Goal: Task Accomplishment & Management: Complete application form

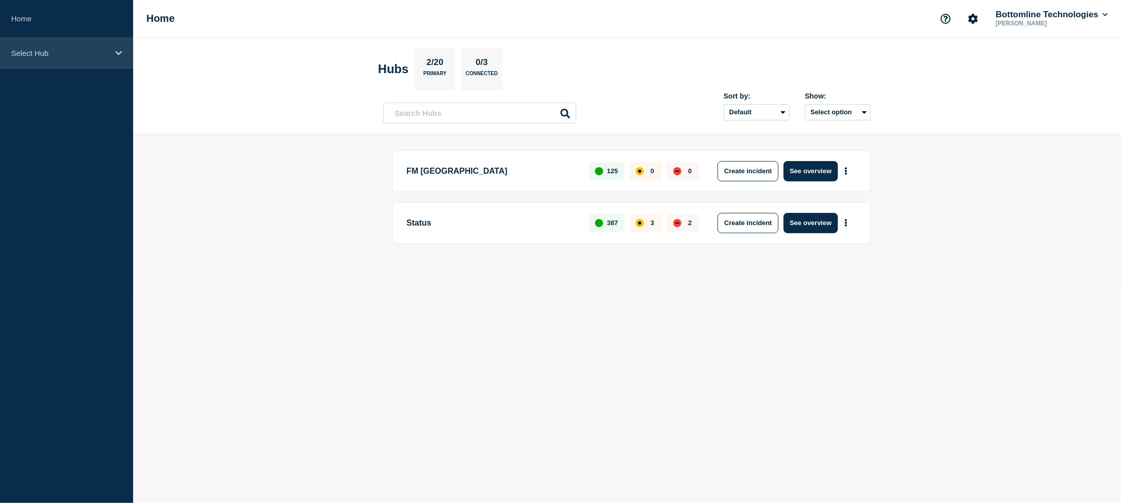
click at [81, 51] on p "Select Hub" at bounding box center [60, 53] width 98 height 9
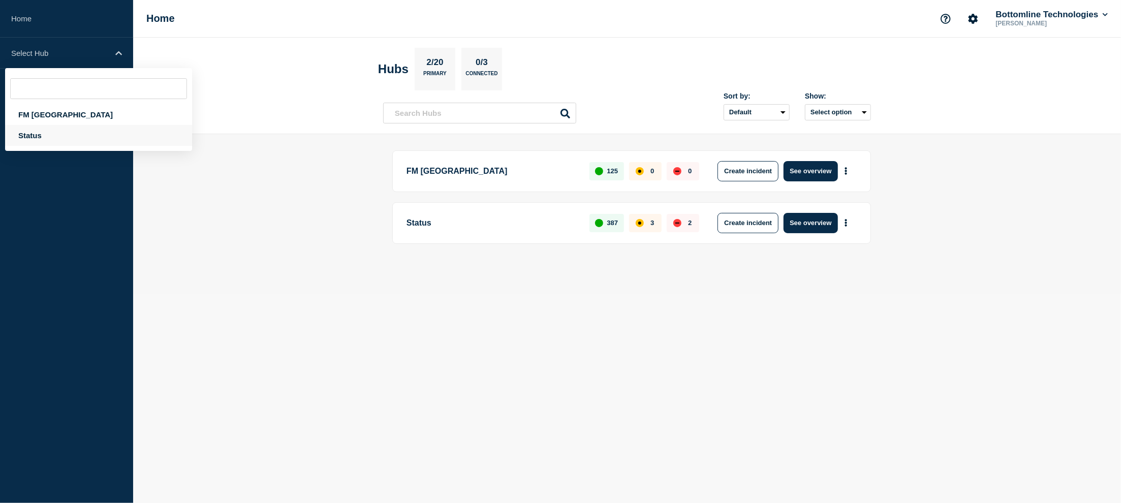
click at [44, 129] on div "Status" at bounding box center [98, 135] width 187 height 21
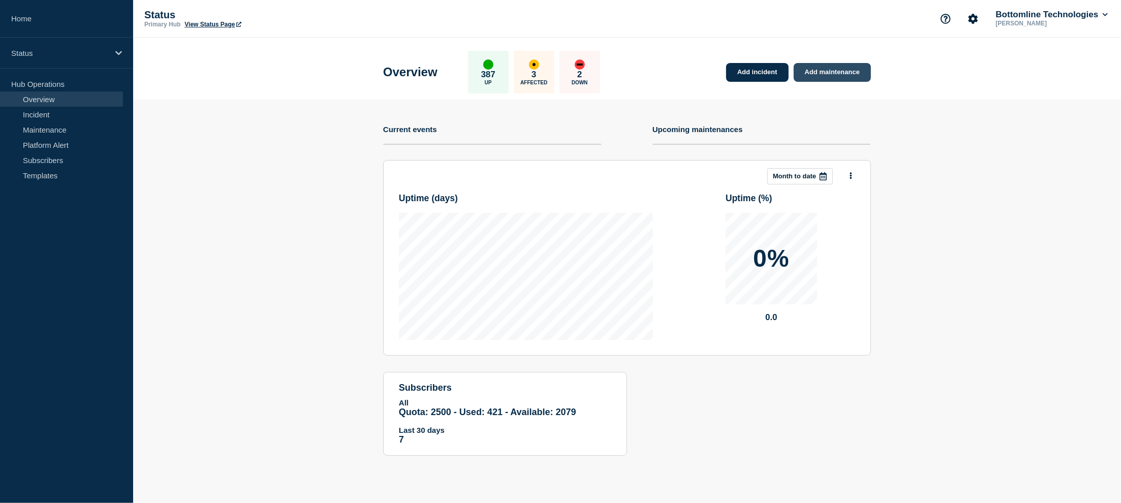
click at [837, 73] on link "Add maintenance" at bounding box center [832, 72] width 77 height 19
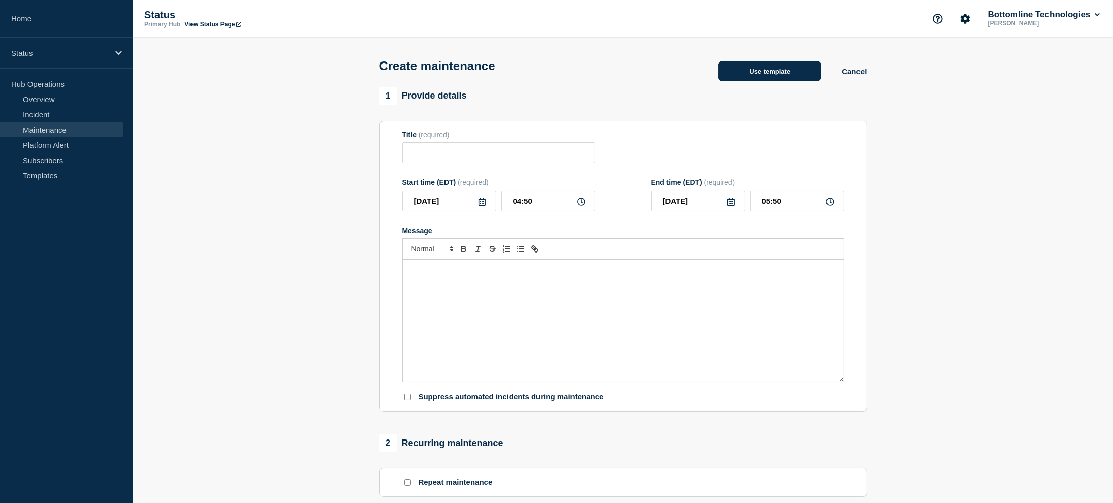
click at [758, 74] on button "Use template" at bounding box center [769, 71] width 103 height 20
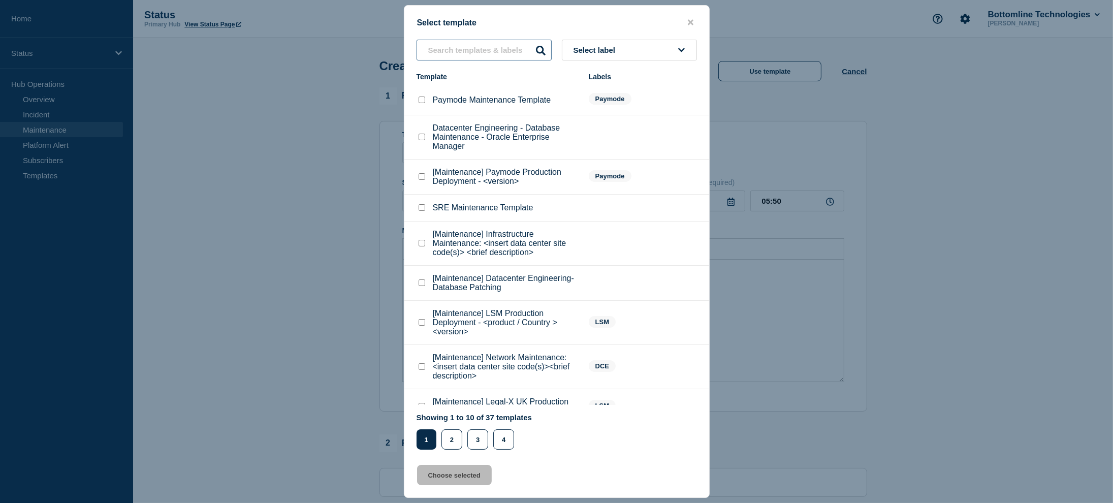
click at [500, 47] on input "text" at bounding box center [484, 50] width 135 height 21
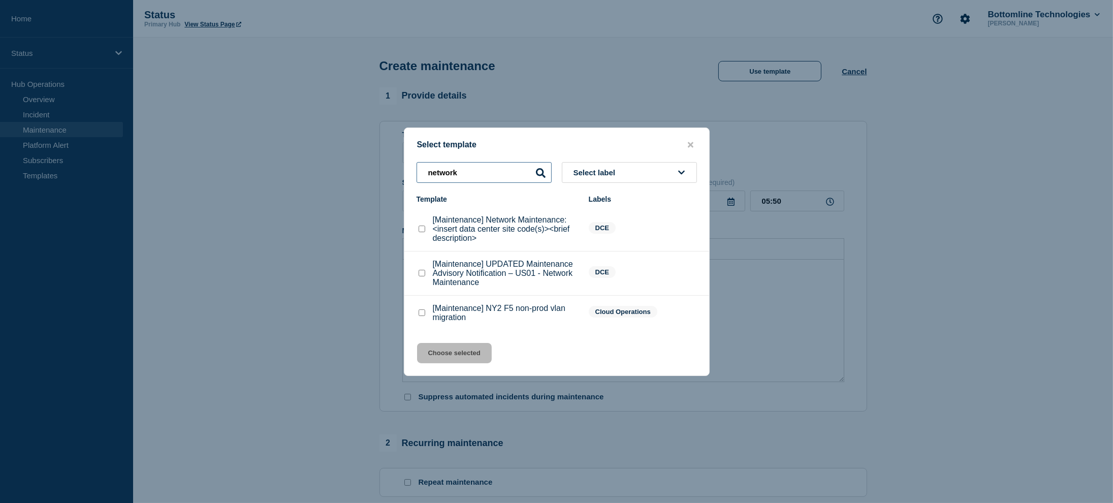
type input "network"
click at [421, 228] on checkbox"] "[Maintenance] Network Maintenance: <insert data center site code(s)><brief desc…" at bounding box center [422, 229] width 7 height 7
checkbox checkbox"] "true"
click at [467, 354] on button "Choose selected" at bounding box center [454, 353] width 75 height 20
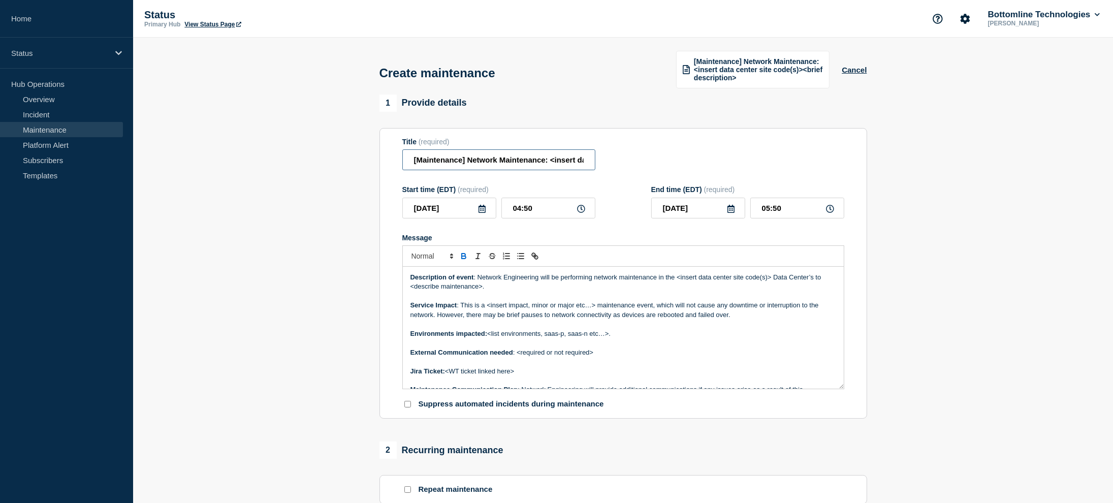
drag, startPoint x: 459, startPoint y: 160, endPoint x: 370, endPoint y: 160, distance: 88.9
click at [370, 160] on section "1 Provide details Title (required) [Maintenance] Network Maintenance: <insert d…" at bounding box center [623, 446] width 980 height 705
drag, startPoint x: 498, startPoint y: 160, endPoint x: 527, endPoint y: 163, distance: 29.1
click at [527, 163] on input "Network Maintenance: <insert data center site code(s)><brief description>" at bounding box center [498, 159] width 193 height 21
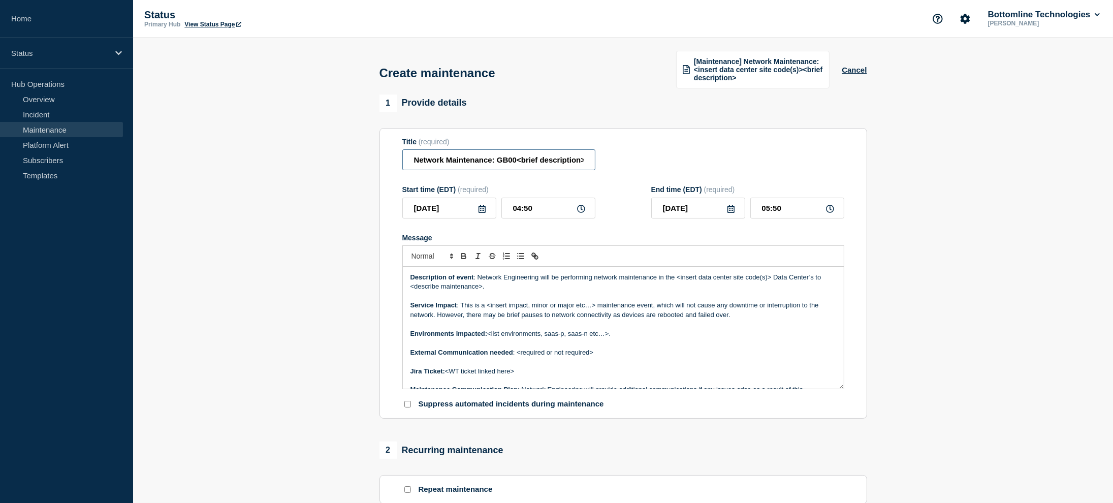
scroll to position [0, 2]
drag, startPoint x: 517, startPoint y: 162, endPoint x: 608, endPoint y: 159, distance: 91.0
click at [608, 159] on div "Title (required) Network Maintenance: GB00<brief description>" at bounding box center [623, 154] width 442 height 33
type input "Network Maintenance: GB00 Datacentre Refresh"
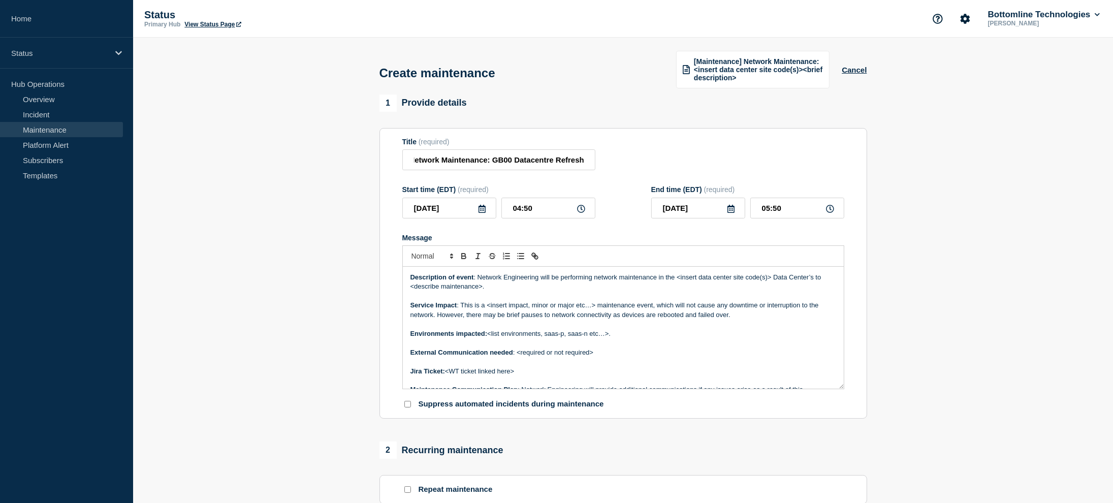
click at [482, 212] on icon at bounding box center [482, 209] width 8 height 8
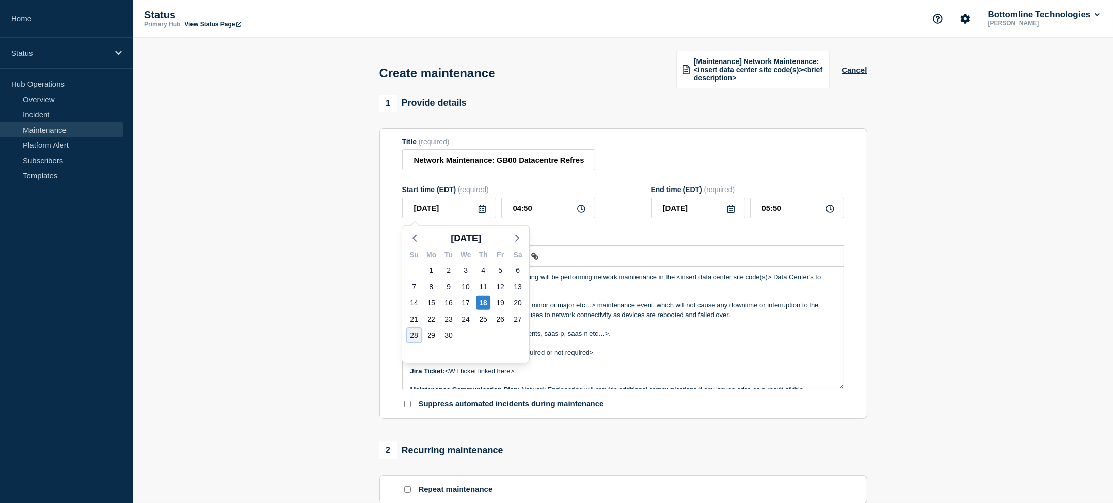
click at [418, 336] on div "28" at bounding box center [414, 335] width 14 height 14
type input "2025-09-28"
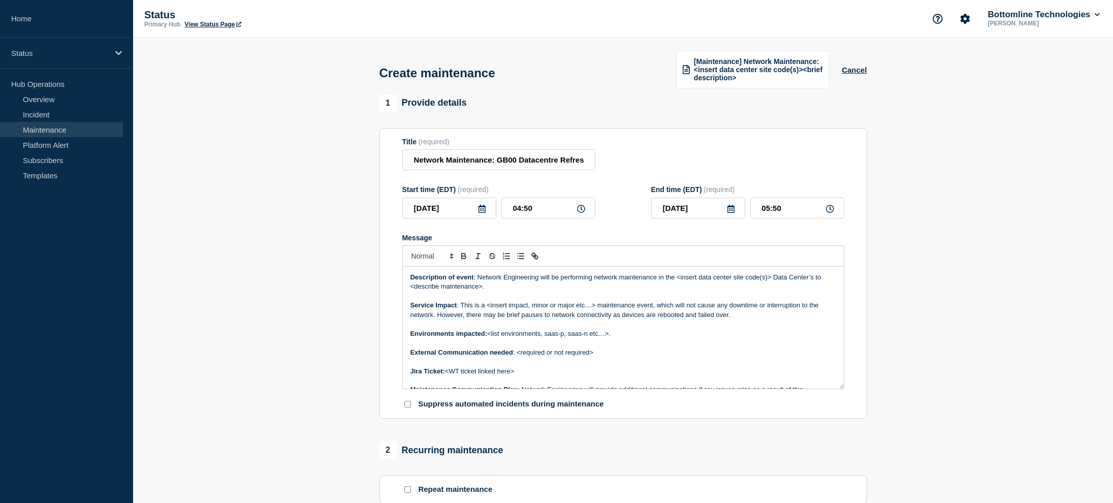
click at [483, 208] on icon at bounding box center [482, 209] width 7 height 8
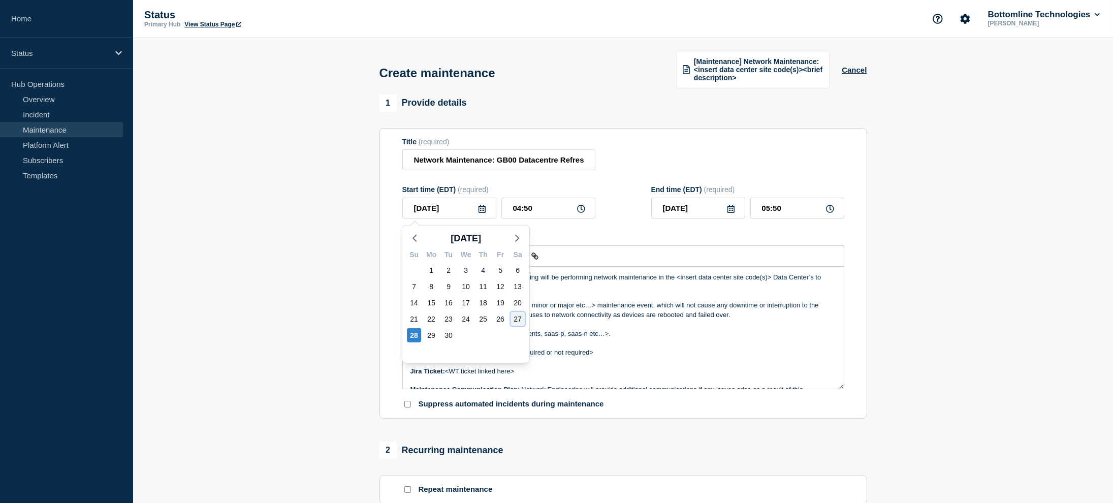
click at [519, 320] on div "27" at bounding box center [518, 319] width 14 height 14
type input "[DATE]"
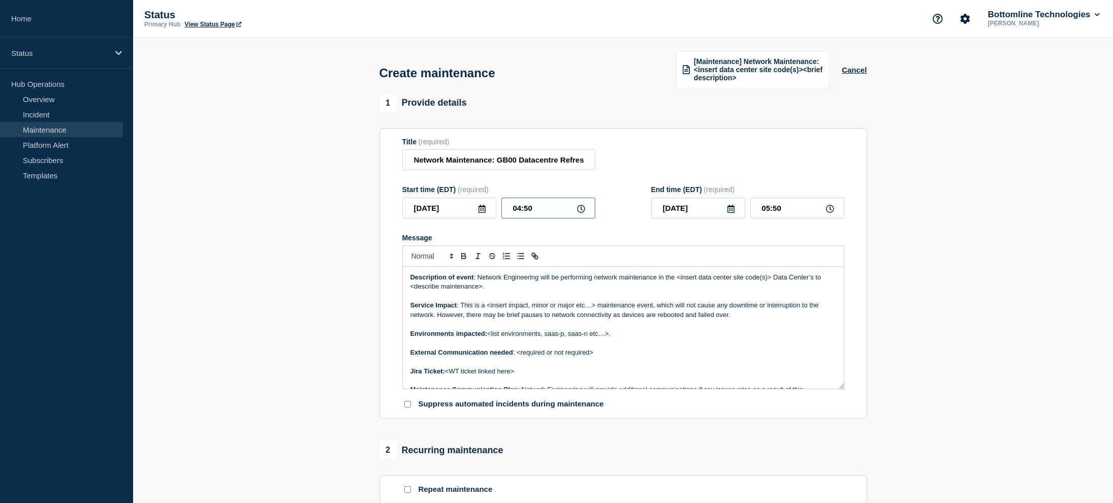
drag, startPoint x: 520, startPoint y: 207, endPoint x: 495, endPoint y: 207, distance: 25.4
click at [495, 207] on div "2025-09-27 04:50" at bounding box center [498, 208] width 193 height 21
type input "17:50"
type input "18:50"
type input "17:00"
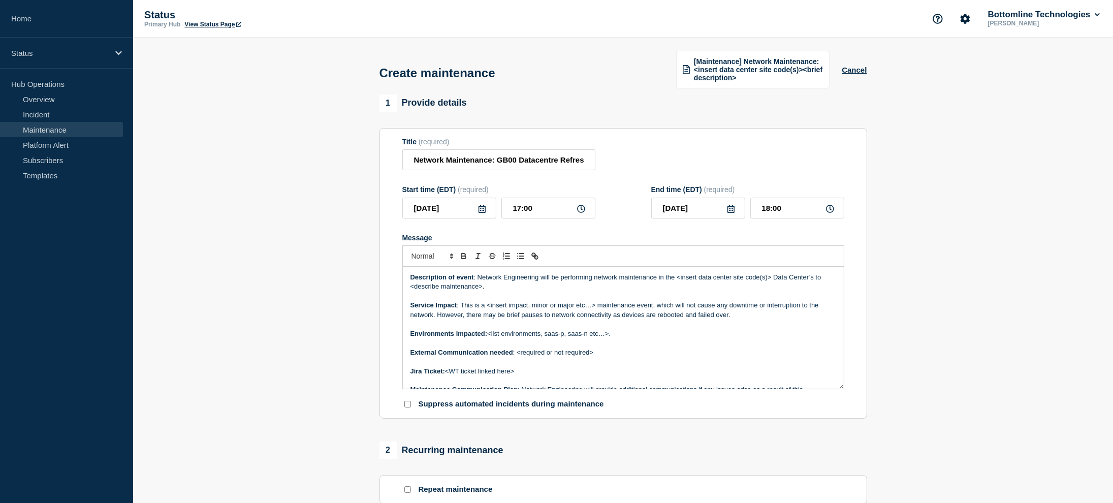
click at [623, 210] on div "Start time (EDT) (required) 2025-09-27 17:00 End time (EDT) (required) 2025-09-…" at bounding box center [623, 201] width 442 height 33
click at [788, 157] on div "Title (required) Network Maintenance: GB00 Datacentre Refresh" at bounding box center [623, 154] width 442 height 33
drag, startPoint x: 769, startPoint y: 209, endPoint x: 760, endPoint y: 210, distance: 9.2
click at [760, 210] on input "18:00" at bounding box center [797, 208] width 94 height 21
drag, startPoint x: 931, startPoint y: 175, endPoint x: 862, endPoint y: 199, distance: 73.1
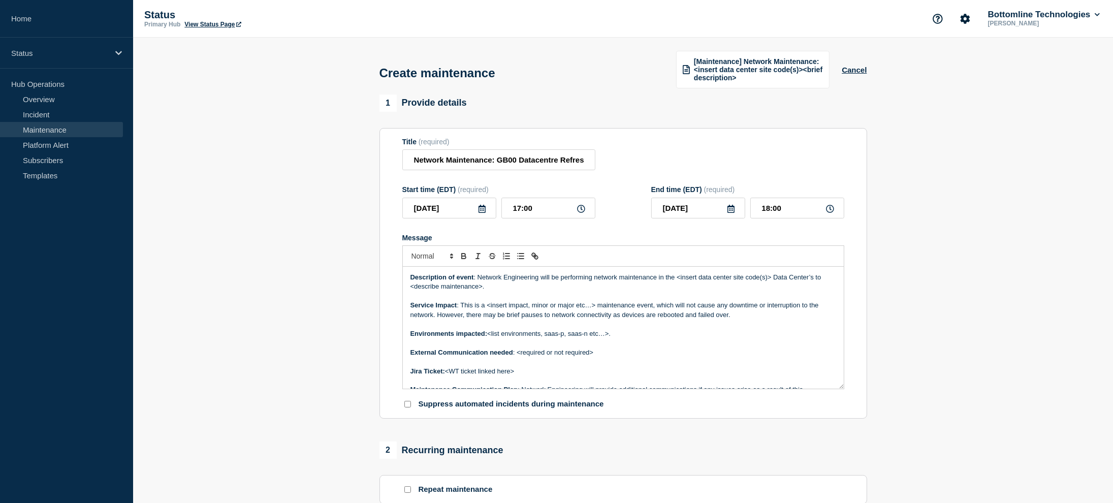
click at [931, 175] on section "1 Provide details Title (required) Network Maintenance: GB00 Datacentre Refresh…" at bounding box center [623, 446] width 980 height 705
click at [795, 207] on input "18:00" at bounding box center [797, 208] width 94 height 21
type input "18:59"
click at [910, 244] on section "1 Provide details Title (required) Network Maintenance: GB00 Datacentre Refresh…" at bounding box center [623, 446] width 980 height 705
drag, startPoint x: 677, startPoint y: 279, endPoint x: 771, endPoint y: 279, distance: 94.0
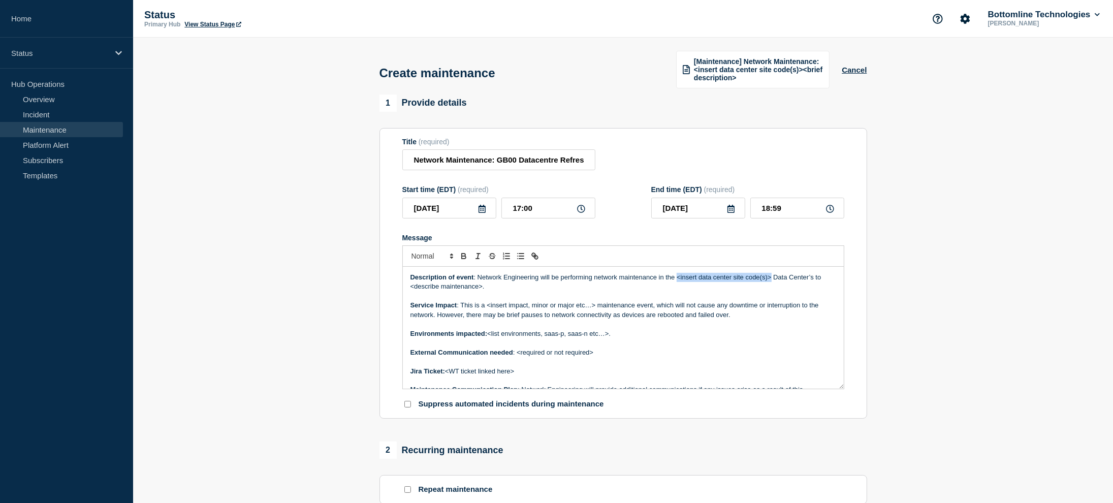
click at [771, 279] on p "Description of event : Network Engineering will be performing network maintenan…" at bounding box center [623, 282] width 426 height 19
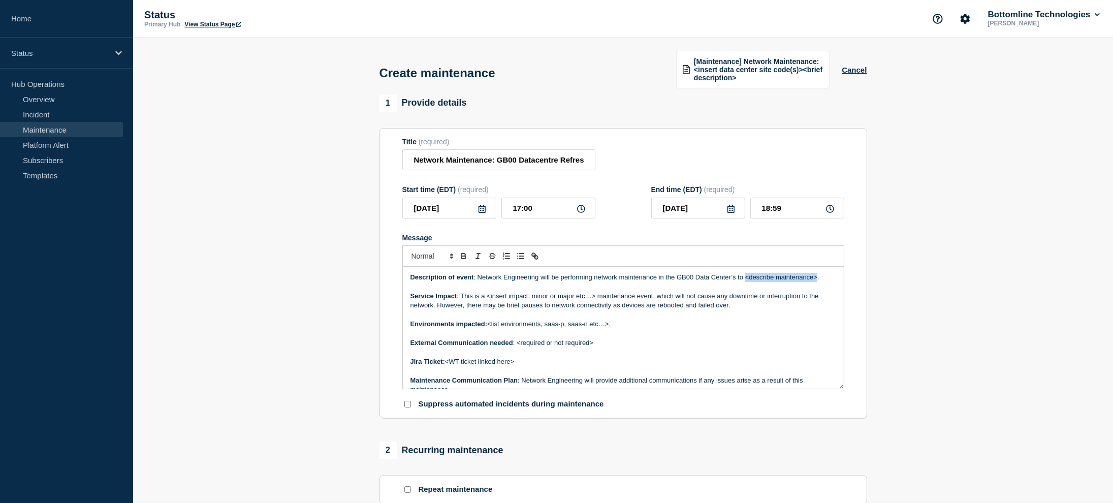
drag, startPoint x: 776, startPoint y: 279, endPoint x: 817, endPoint y: 280, distance: 40.7
click at [817, 280] on p "Description of event : Network Engineering will be performing network maintenan…" at bounding box center [623, 277] width 426 height 9
click at [539, 279] on p "Description of event : Network Engineering will be performing network maintenan…" at bounding box center [623, 277] width 426 height 9
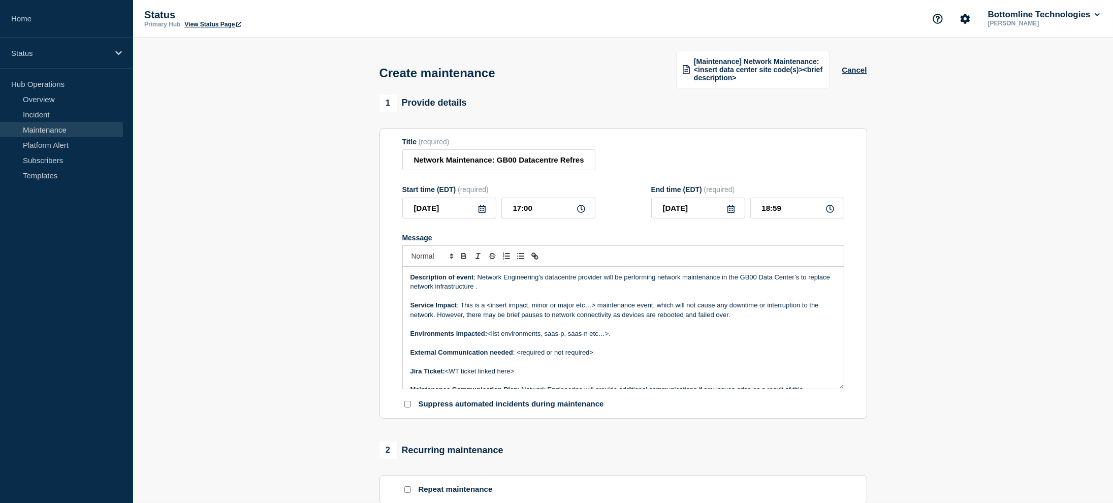
click at [499, 288] on p "Description of event : Network Engineering's datacentre provider will be perfor…" at bounding box center [623, 282] width 426 height 19
drag, startPoint x: 487, startPoint y: 308, endPoint x: 595, endPoint y: 308, distance: 108.7
click at [595, 308] on p "Service Impact : This is a <insert impact, minor or major etc…> maintenance eve…" at bounding box center [623, 310] width 426 height 19
drag, startPoint x: 595, startPoint y: 307, endPoint x: 604, endPoint y: 309, distance: 8.8
click at [604, 309] on p "Service Impact : This is a major maintenance event, which will not cause any do…" at bounding box center [623, 310] width 426 height 19
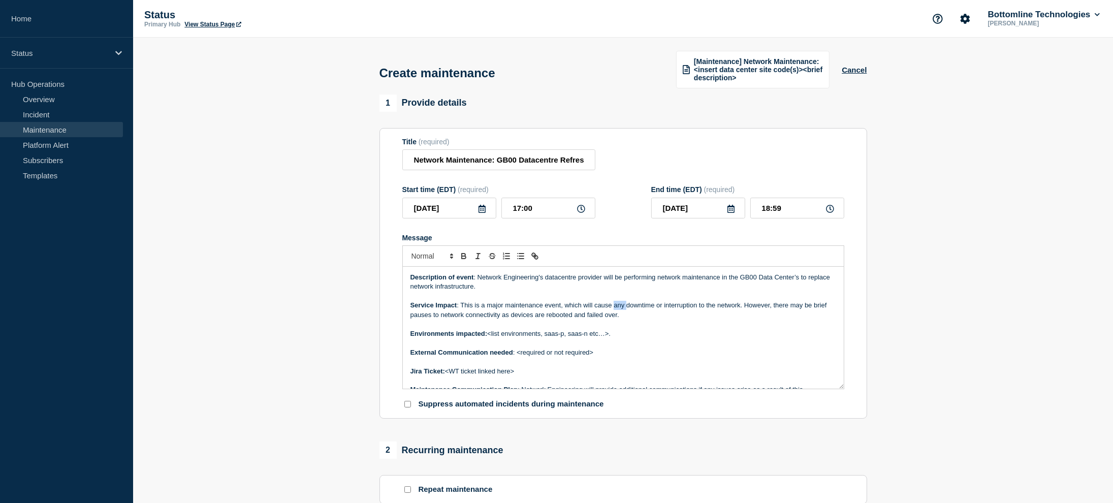
drag, startPoint x: 615, startPoint y: 307, endPoint x: 626, endPoint y: 307, distance: 11.2
click at [626, 307] on p "Service Impact : This is a major maintenance event, which will cause any downti…" at bounding box center [623, 310] width 426 height 19
drag, startPoint x: 732, startPoint y: 307, endPoint x: 736, endPoint y: 314, distance: 8.6
click at [736, 314] on p "Service Impact : This is a major maintenance event, which will cause downtime o…" at bounding box center [623, 310] width 426 height 19
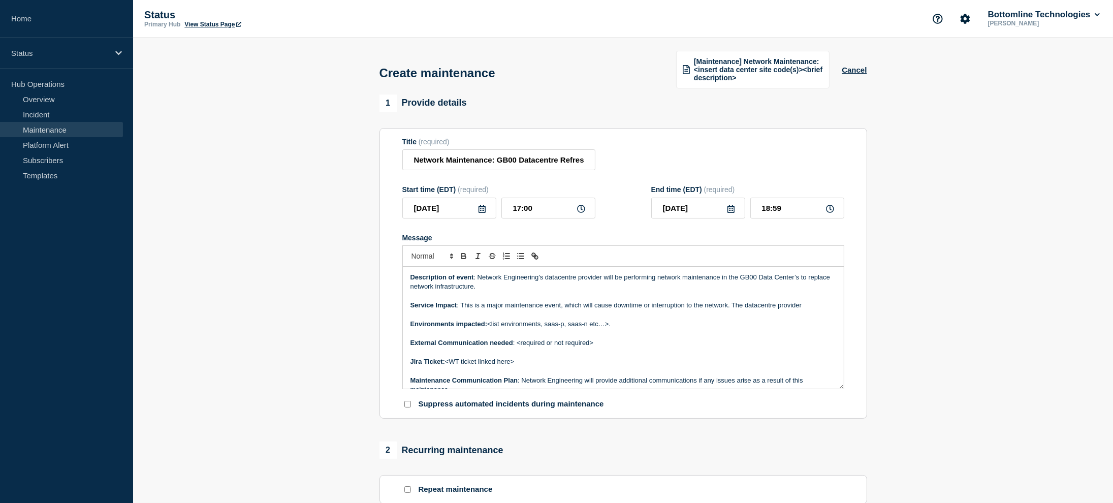
click at [643, 294] on p "Message" at bounding box center [623, 296] width 426 height 9
click at [807, 304] on p "Service Impact : This is a major maintenance event, which will cause downtime o…" at bounding box center [623, 305] width 426 height 9
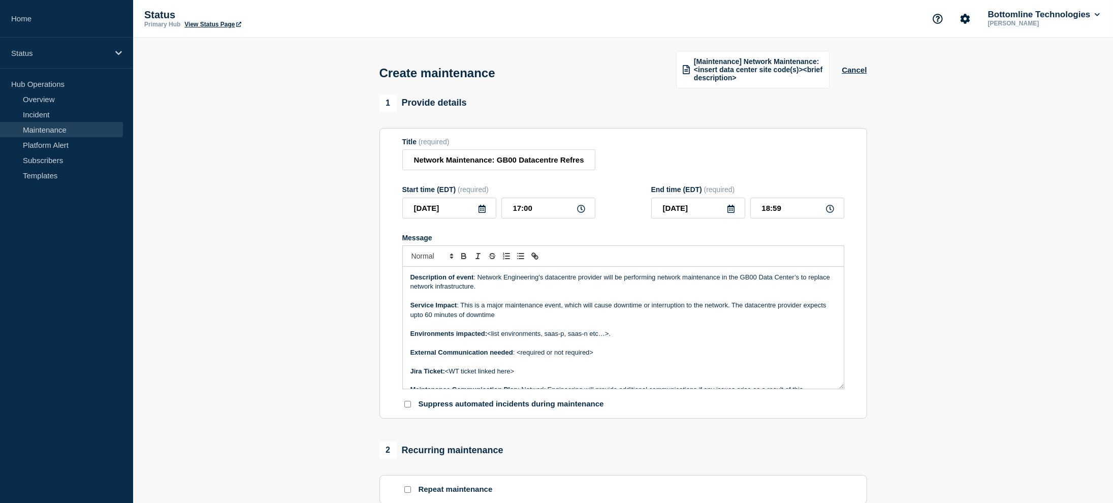
click at [417, 313] on p "Service Impact : This is a major maintenance event, which will cause downtime o…" at bounding box center [623, 310] width 426 height 19
click at [517, 315] on p "Service Impact : This is a major maintenance event, which will cause downtime o…" at bounding box center [623, 310] width 426 height 19
drag, startPoint x: 623, startPoint y: 337, endPoint x: 490, endPoint y: 337, distance: 133.1
click at [490, 337] on p "Environments impacted: <list environments, saas-p, saas-n etc…>." at bounding box center [623, 333] width 426 height 9
click at [597, 336] on p "Environments impacted: FML, SAAS-P, FPS" at bounding box center [623, 333] width 426 height 9
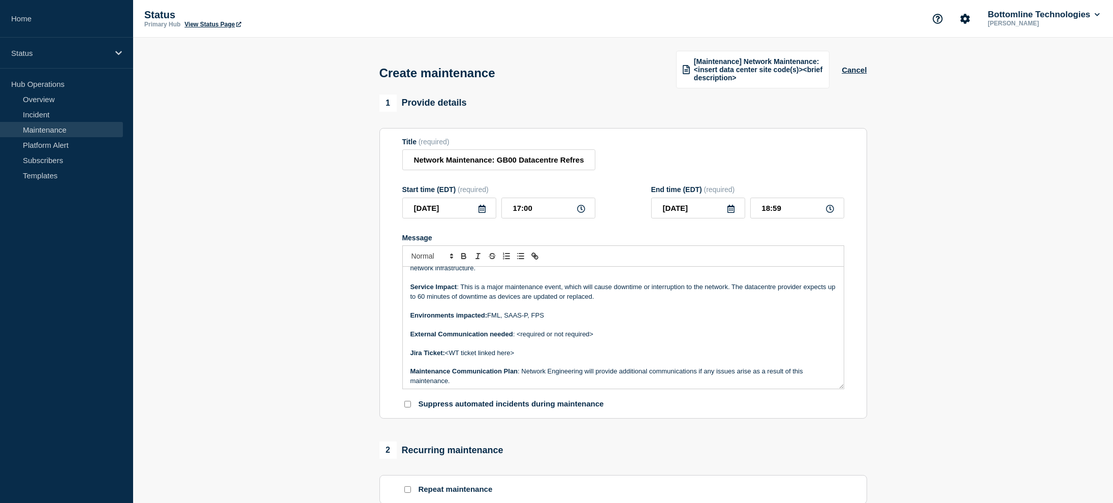
scroll to position [51, 0]
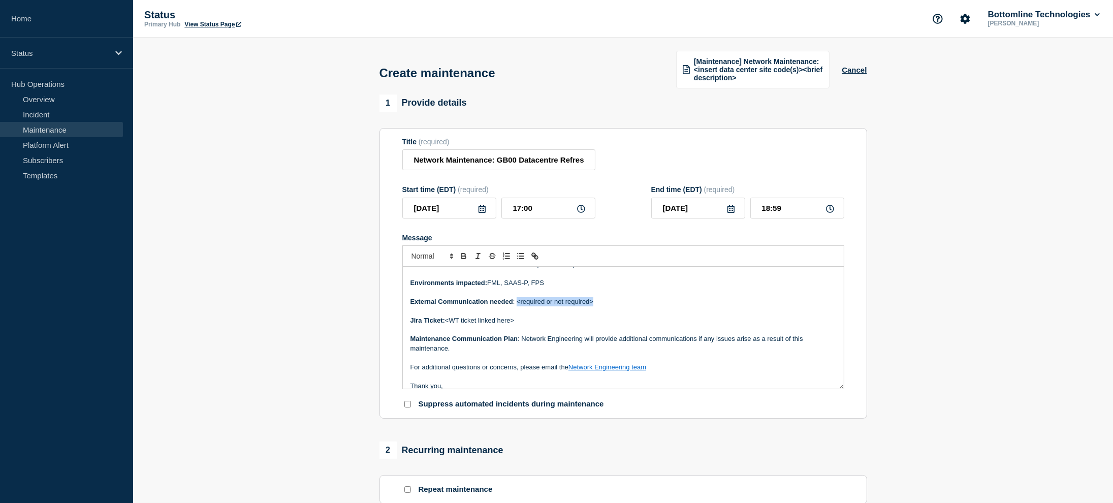
drag, startPoint x: 607, startPoint y: 305, endPoint x: 516, endPoint y: 303, distance: 91.0
click at [516, 303] on p "External Communication needed : <required or not required>" at bounding box center [623, 301] width 426 height 9
click at [518, 319] on p "Jira Ticket: <WT ticket linked here>" at bounding box center [623, 320] width 426 height 9
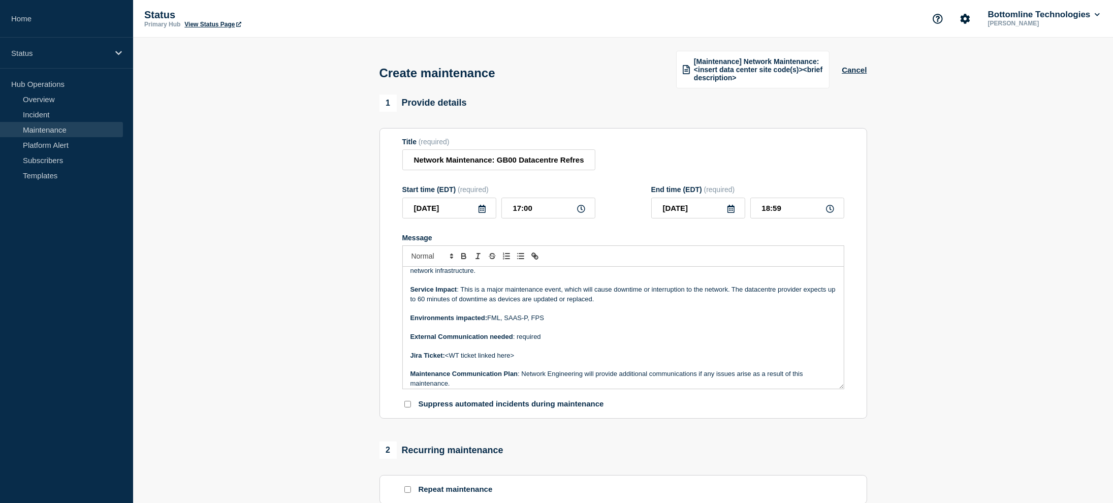
scroll to position [0, 0]
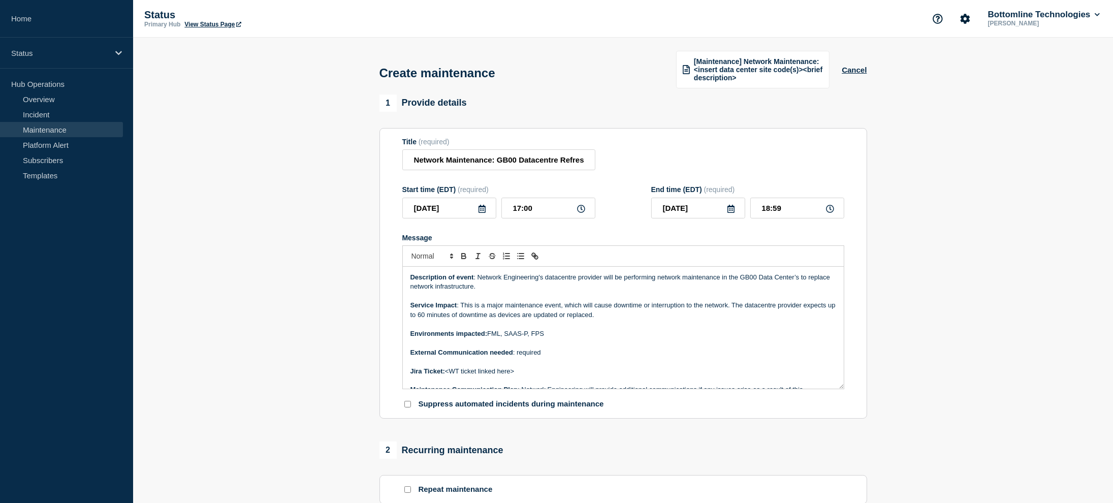
click at [913, 277] on section "1 Provide details Title (required) Network Maintenance: GB00 Datacentre Refresh…" at bounding box center [623, 446] width 980 height 705
click at [786, 304] on p "Service Impact : This is a major maintenance event, which will cause downtime o…" at bounding box center [623, 310] width 426 height 19
drag, startPoint x: 467, startPoint y: 308, endPoint x: 715, endPoint y: 309, distance: 247.9
click at [715, 309] on p "Service Impact : This is a major maintenance event, which will cause downtime o…" at bounding box center [623, 310] width 426 height 19
drag, startPoint x: 734, startPoint y: 309, endPoint x: 825, endPoint y: 309, distance: 91.4
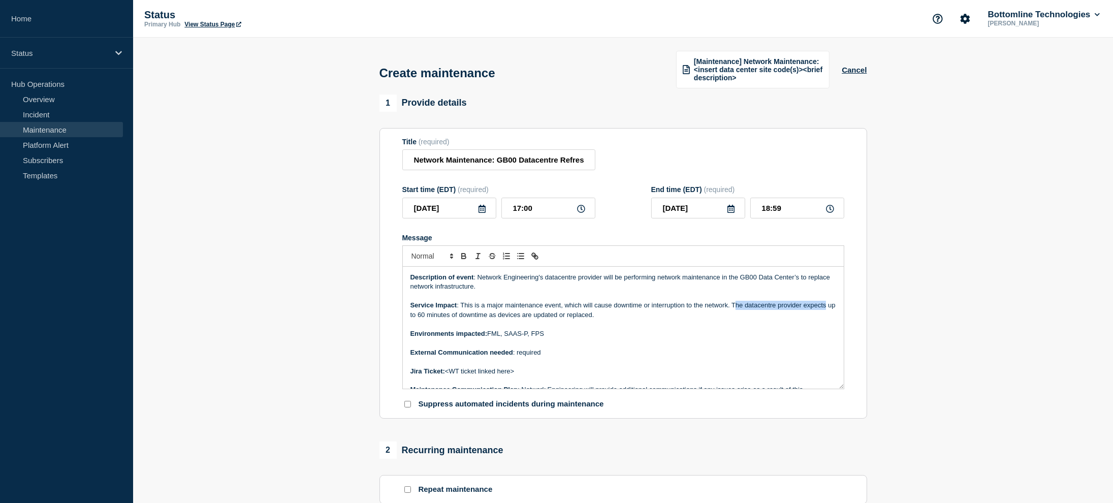
click at [825, 309] on p "Service Impact : This is a major maintenance event, which will cause downtime o…" at bounding box center [623, 310] width 426 height 19
drag, startPoint x: 413, startPoint y: 318, endPoint x: 581, endPoint y: 319, distance: 168.7
click at [579, 320] on p "Service Impact : This is a major maintenance event, which will cause downtime o…" at bounding box center [623, 310] width 426 height 19
click at [609, 320] on p "Service Impact : This is a major maintenance event, which will cause downtime o…" at bounding box center [623, 310] width 426 height 19
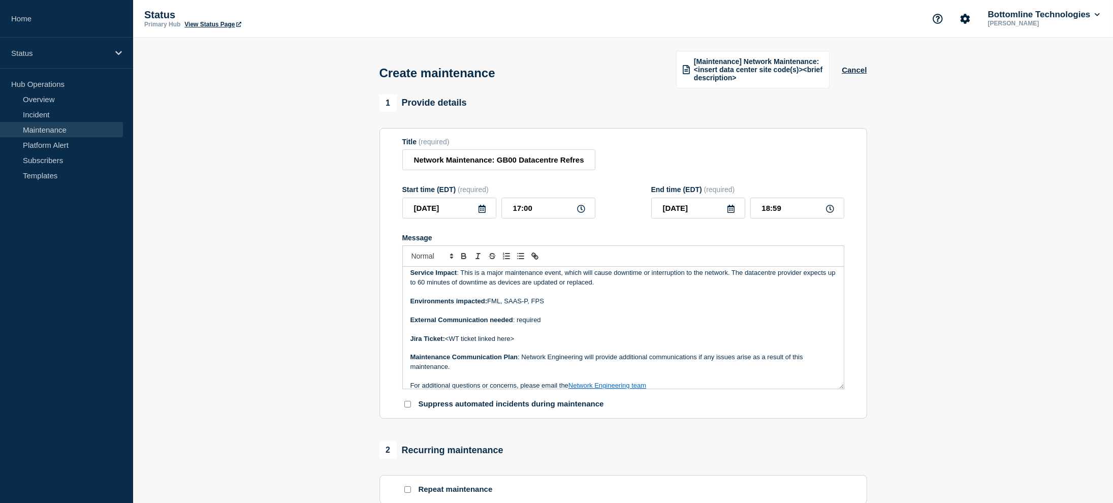
scroll to position [51, 0]
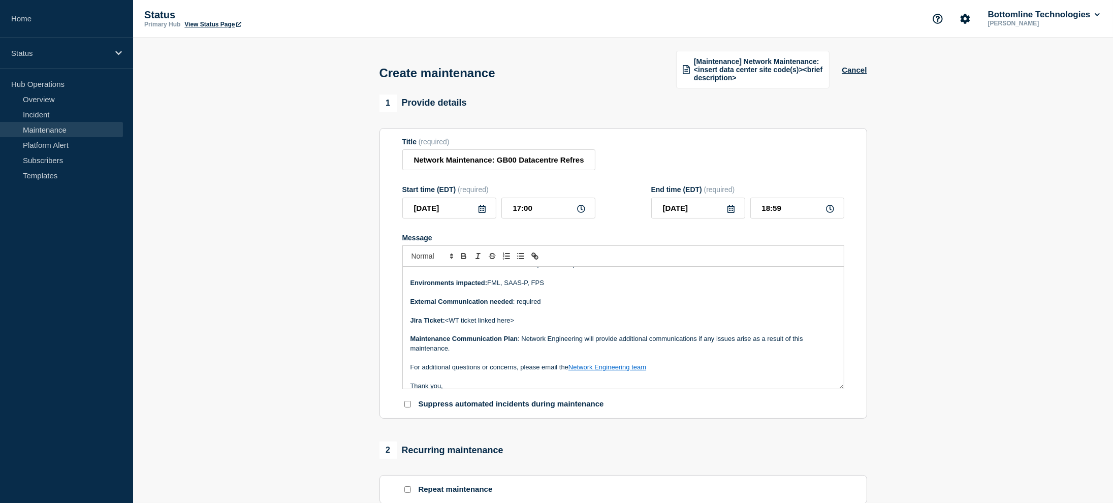
drag, startPoint x: 529, startPoint y: 320, endPoint x: 446, endPoint y: 325, distance: 83.5
click at [446, 325] on p "Jira Ticket: <WT ticket linked here>" at bounding box center [623, 320] width 426 height 9
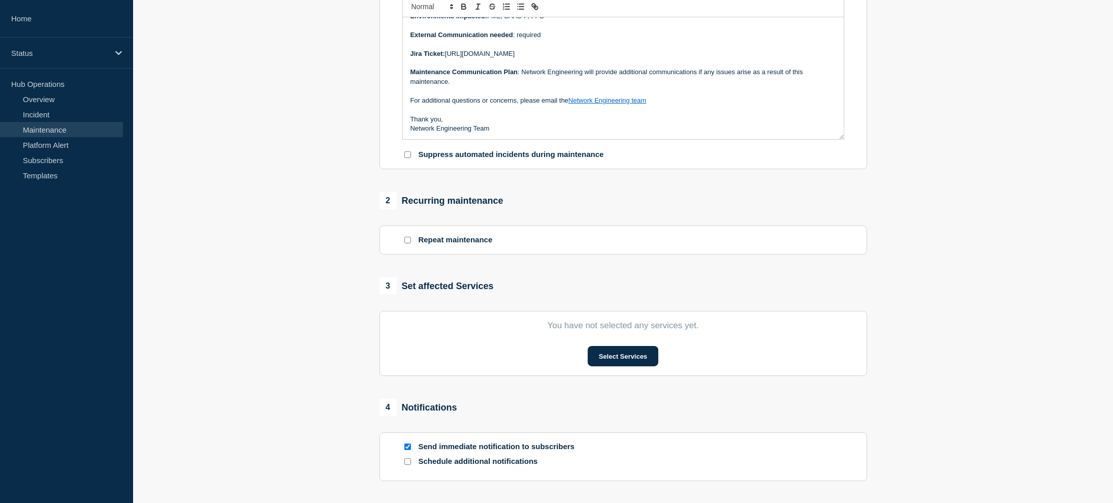
scroll to position [305, 0]
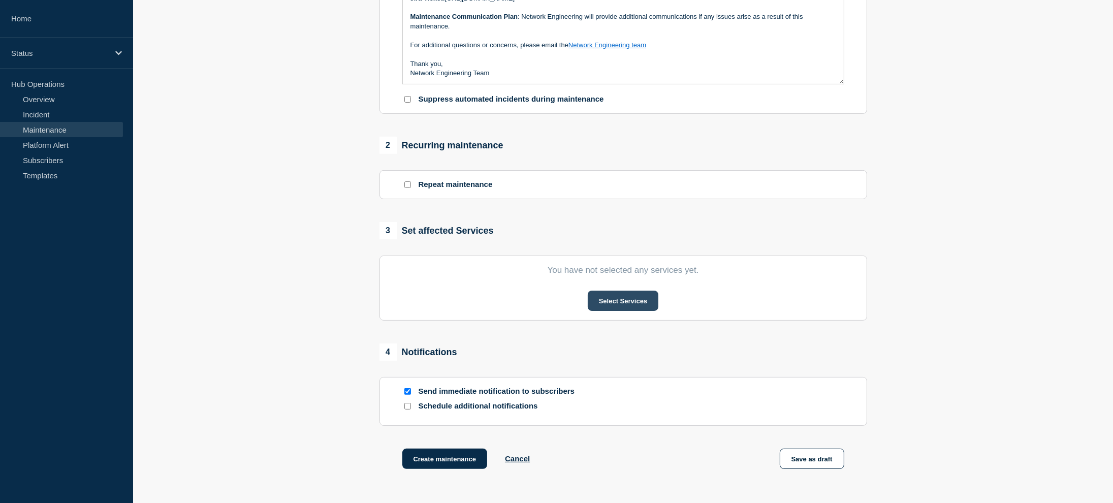
click at [619, 306] on button "Select Services" at bounding box center [623, 301] width 71 height 20
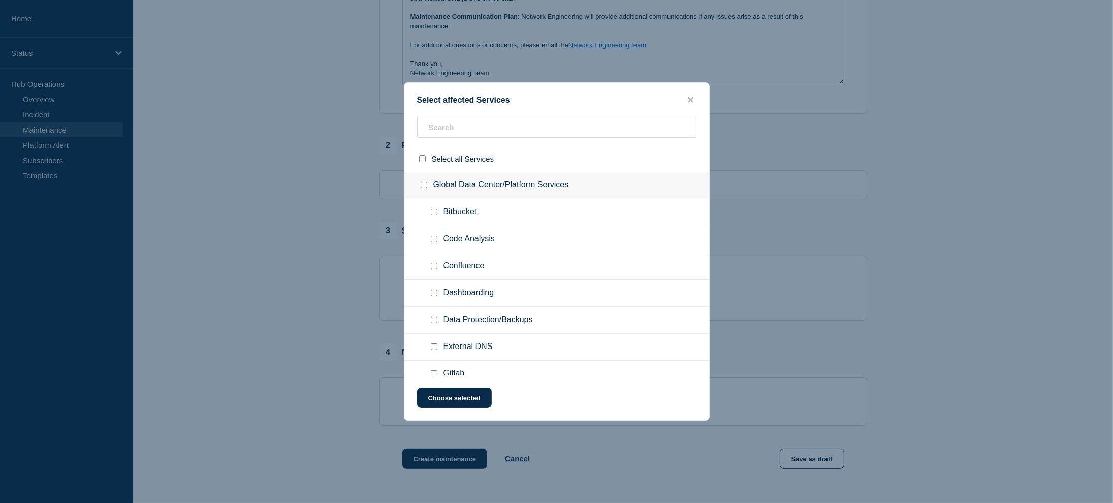
click at [513, 235] on ul "Code Analysis" at bounding box center [556, 239] width 305 height 27
click at [500, 120] on input "text" at bounding box center [556, 127] width 279 height 21
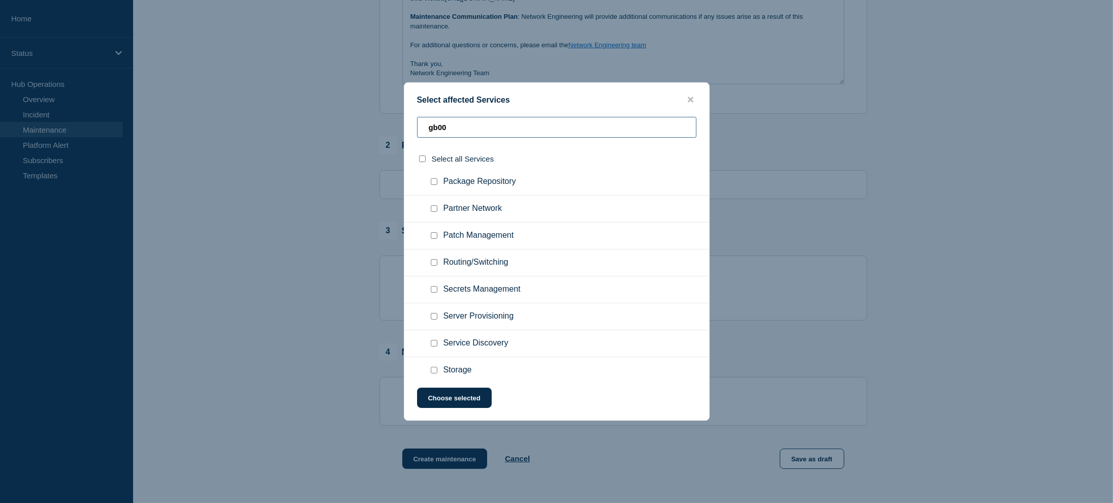
scroll to position [444, 0]
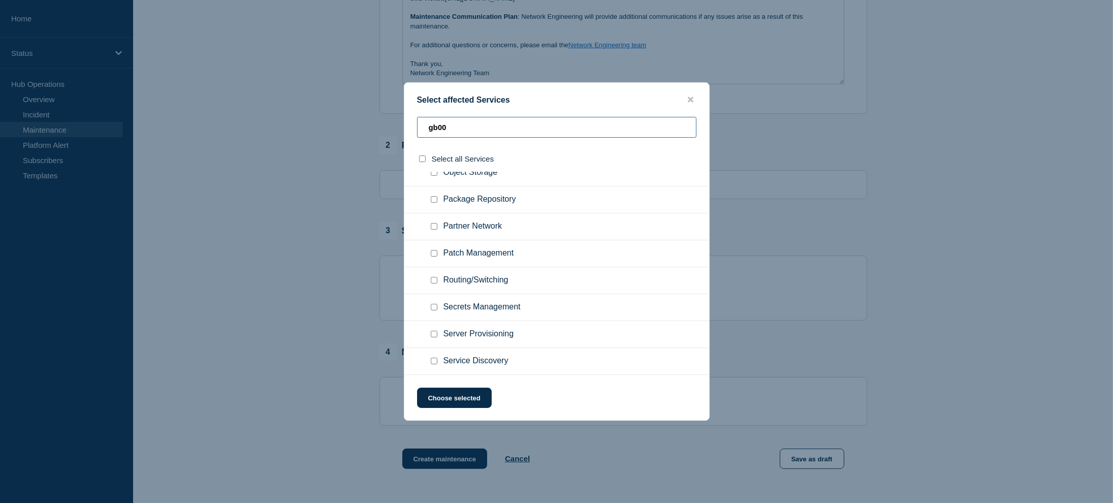
type input "gb00"
click at [435, 278] on input "Routing/Switching checkbox" at bounding box center [434, 280] width 7 height 7
checkbox input "true"
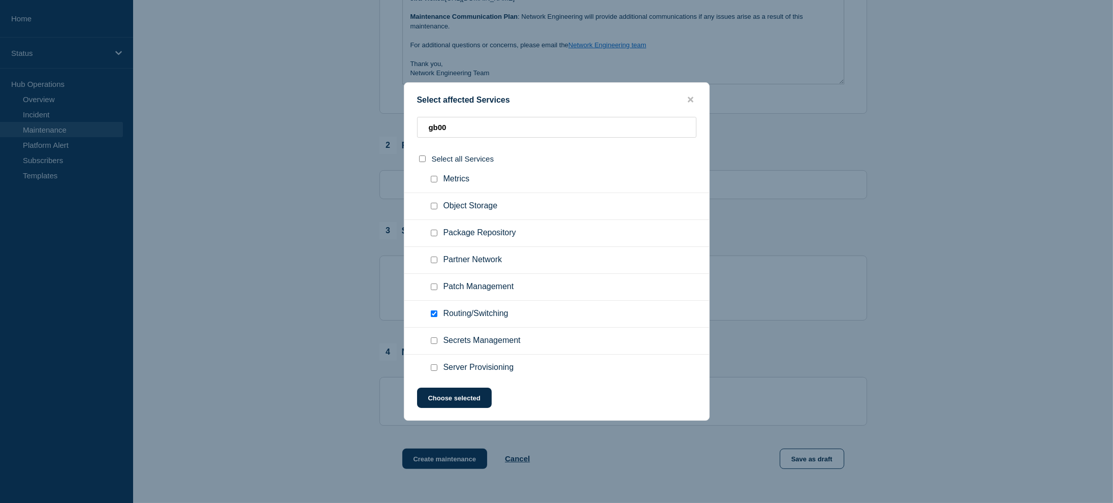
scroll to position [393, 0]
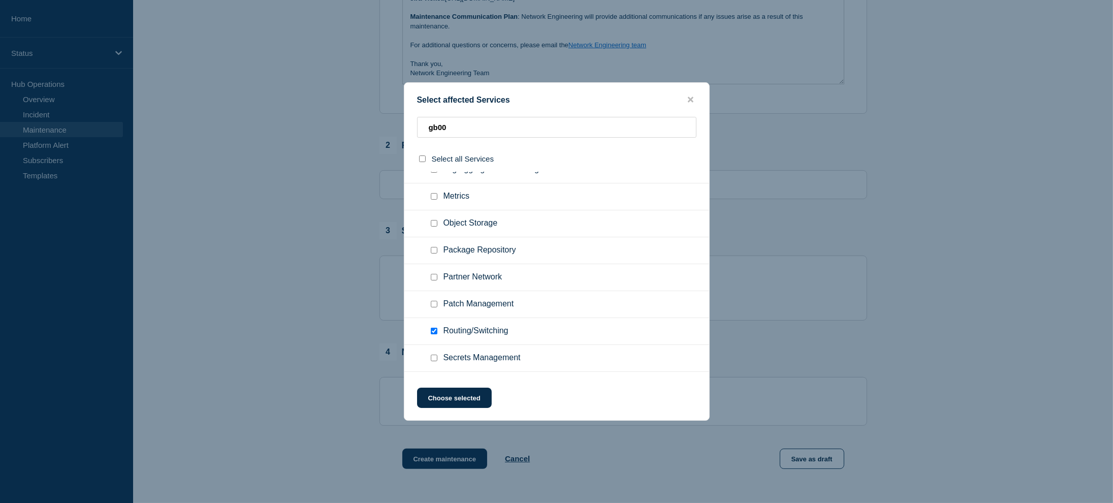
click at [435, 274] on input "Partner Network checkbox" at bounding box center [434, 277] width 7 height 7
checkbox input "true"
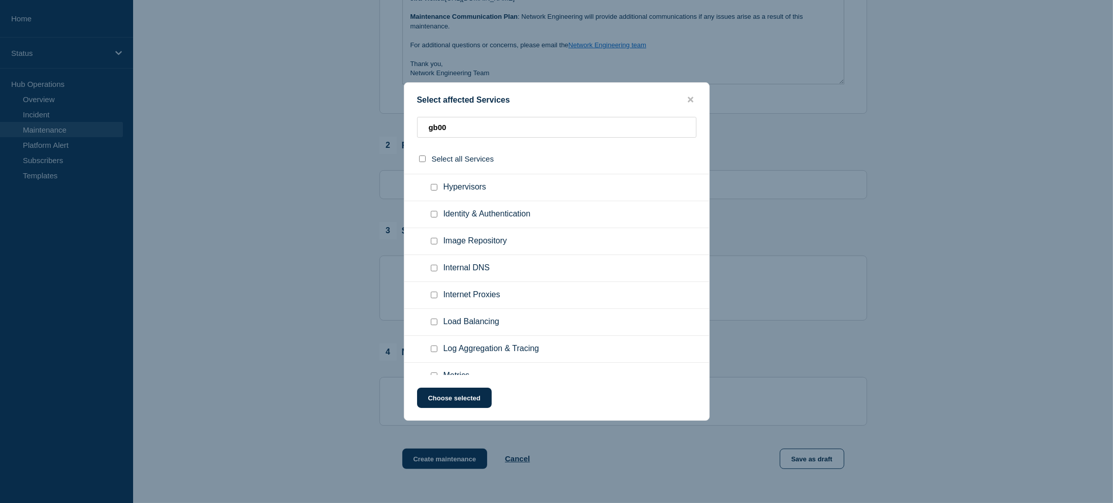
scroll to position [189, 0]
click at [433, 320] on input "Internet Proxies checkbox" at bounding box center [434, 318] width 7 height 7
checkbox input "true"
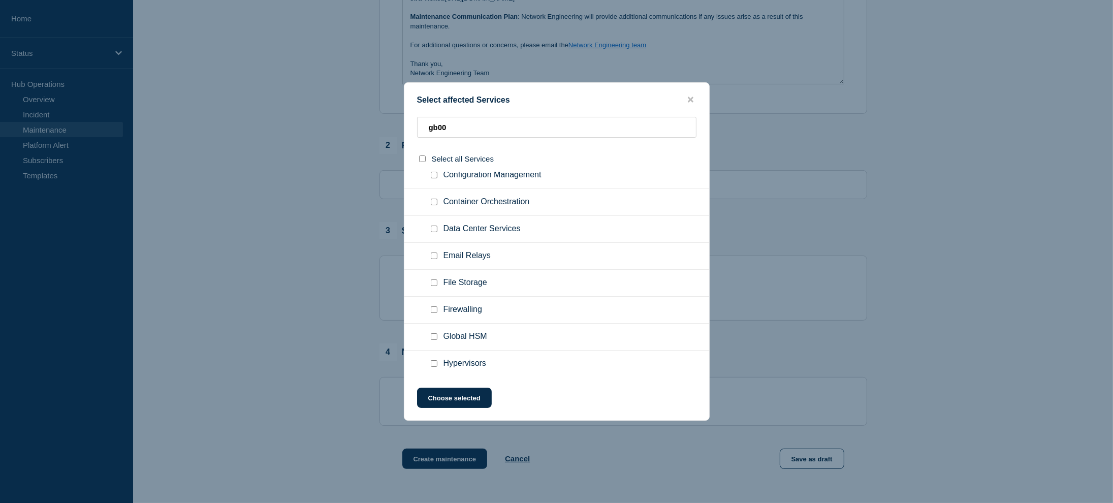
scroll to position [0, 0]
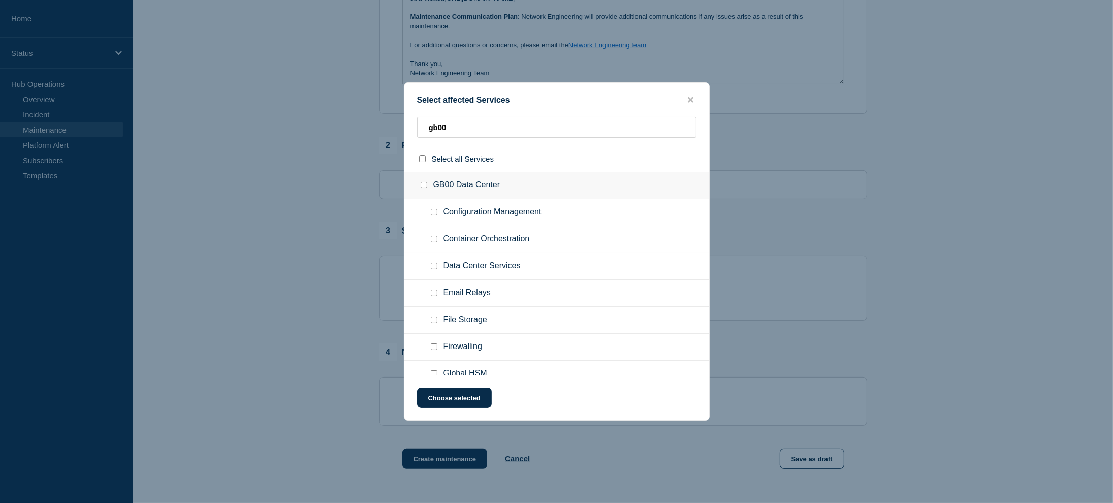
click at [432, 264] on input "Data Center Services checkbox" at bounding box center [434, 266] width 7 height 7
checkbox input "true"
click at [470, 395] on button "Choose selected" at bounding box center [454, 398] width 75 height 20
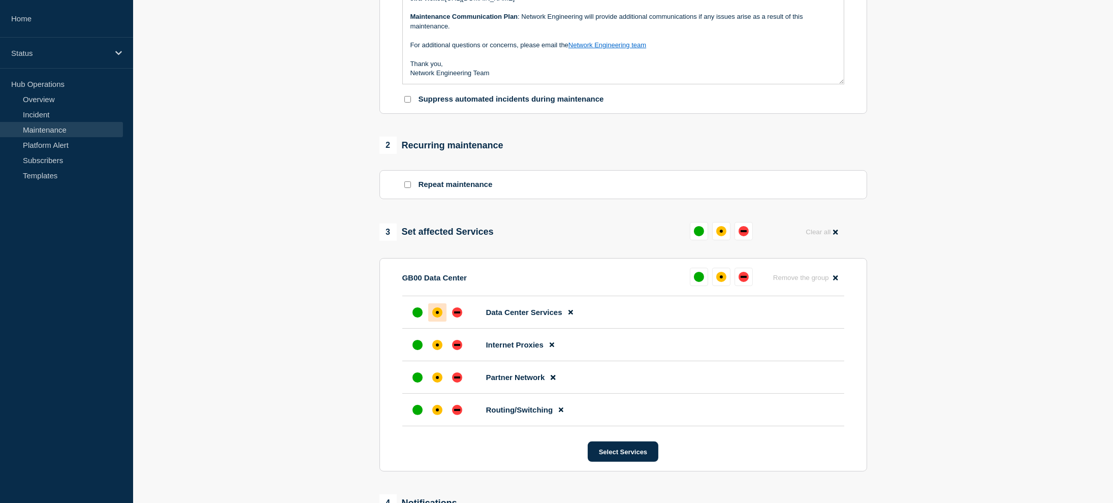
click at [437, 314] on div "affected" at bounding box center [437, 312] width 3 height 3
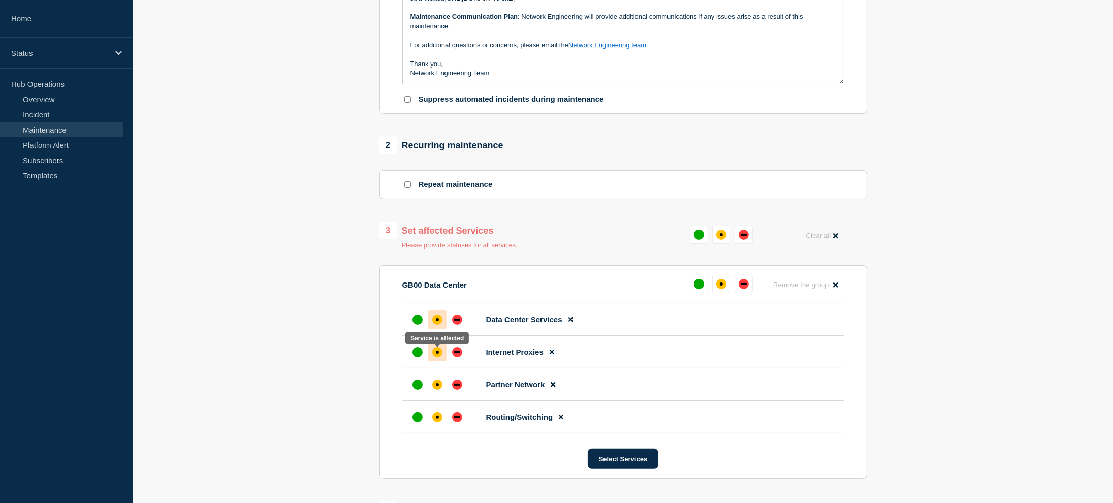
click at [436, 354] on div "affected" at bounding box center [437, 352] width 3 height 3
click at [731, 285] on div at bounding box center [721, 284] width 63 height 18
click at [725, 286] on div "affected" at bounding box center [721, 284] width 10 height 10
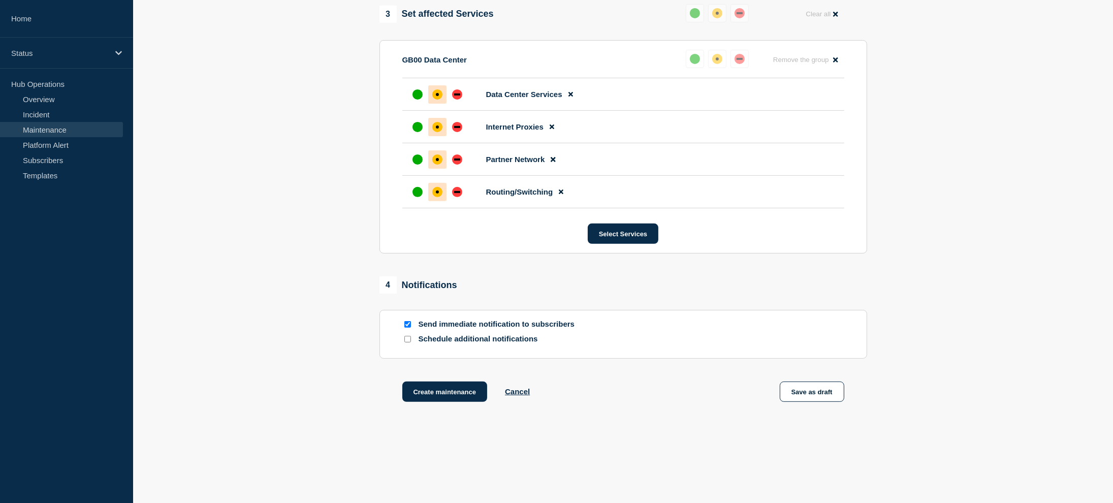
scroll to position [543, 0]
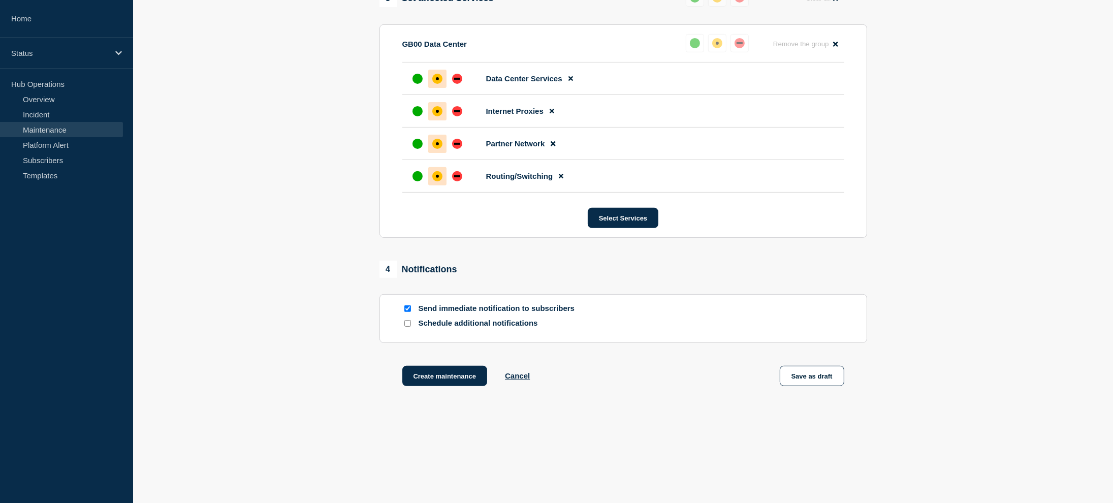
click at [407, 324] on input "Schedule additional notifications" at bounding box center [407, 323] width 7 height 7
checkbox input "true"
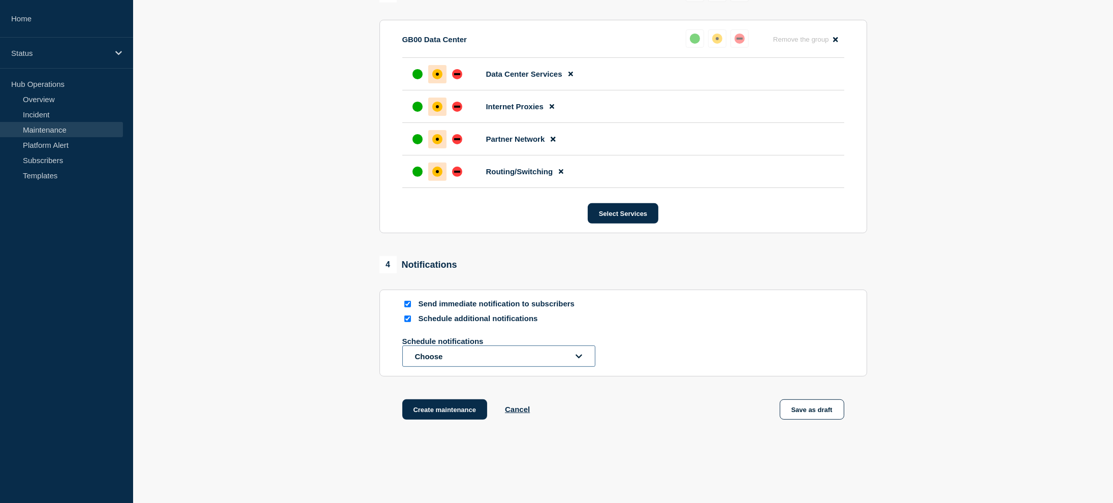
click at [563, 358] on button "Choose" at bounding box center [498, 355] width 193 height 21
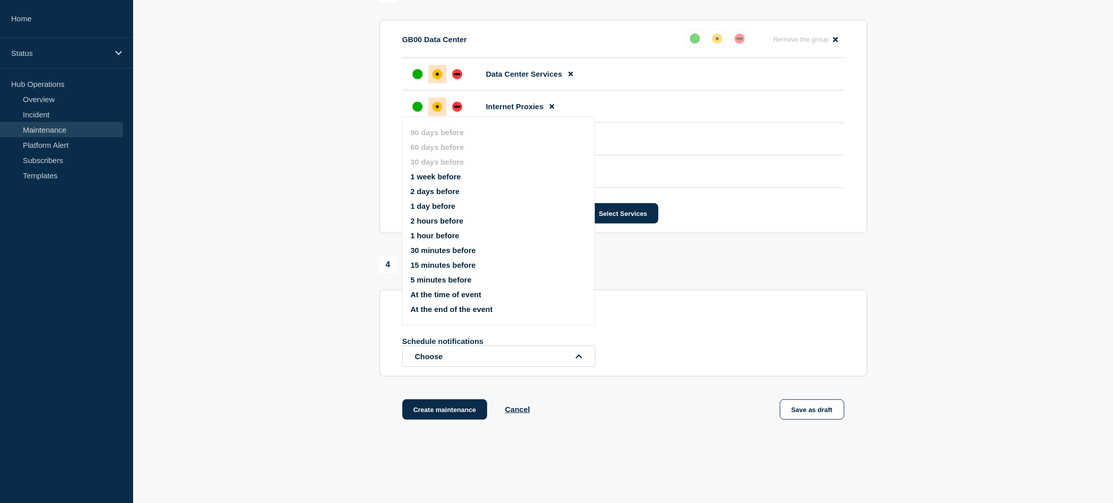
click at [454, 177] on button "1 week before" at bounding box center [435, 176] width 50 height 9
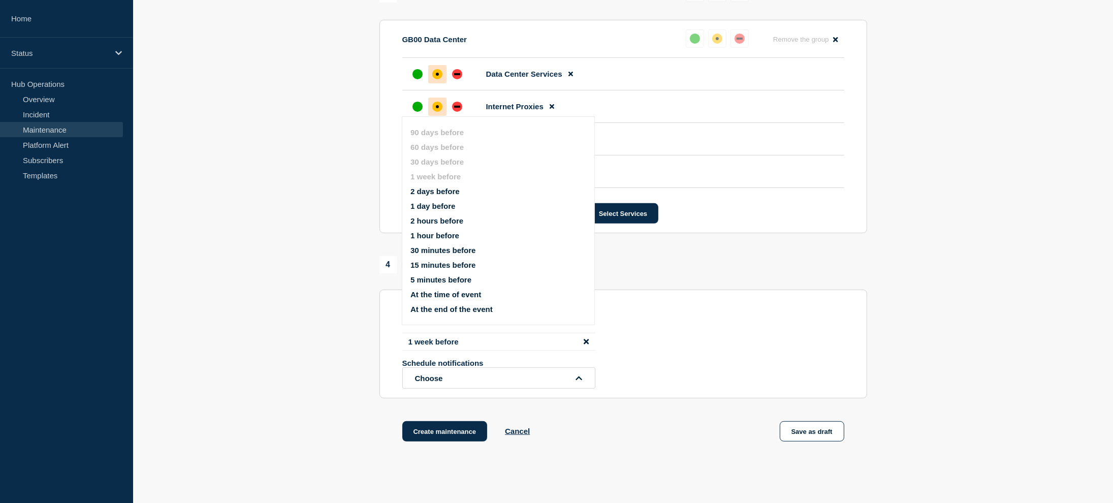
click at [439, 206] on button "1 day before" at bounding box center [432, 206] width 45 height 9
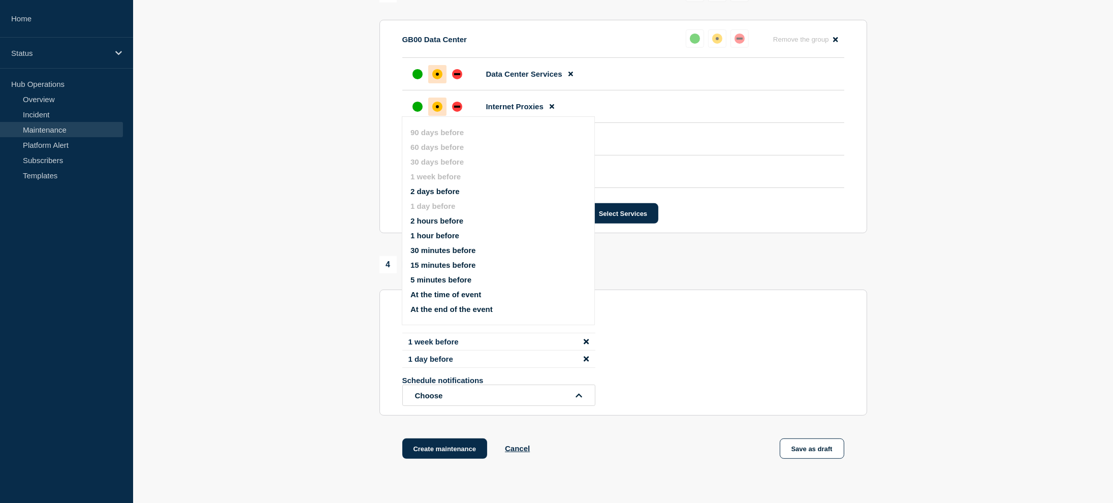
click at [437, 267] on button "15 minutes before" at bounding box center [442, 265] width 65 height 9
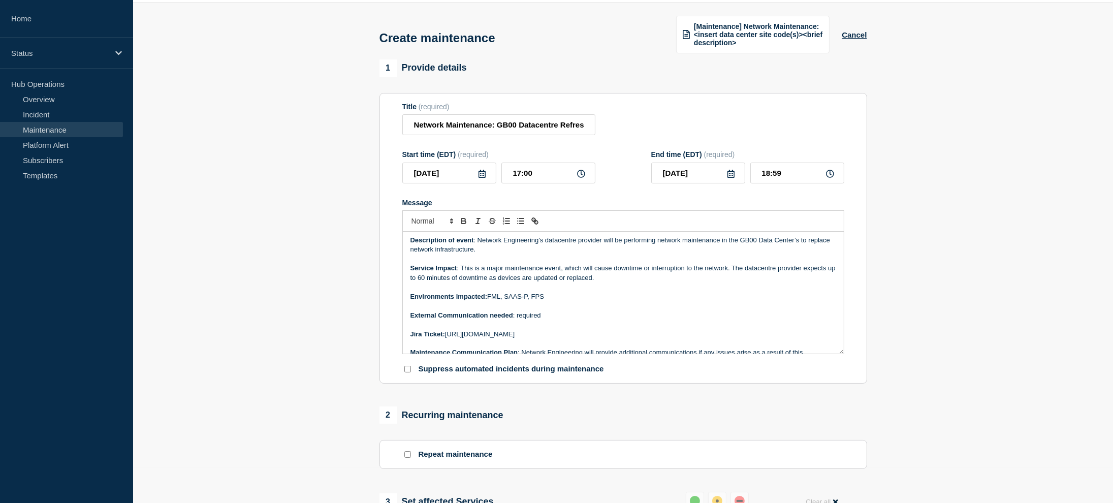
scroll to position [0, 0]
click at [798, 243] on p "Description of event : Network Engineering's datacentre provider will be perfor…" at bounding box center [623, 247] width 426 height 19
click at [774, 266] on p "Message" at bounding box center [623, 261] width 426 height 9
click at [757, 255] on p "Description of event : Network Engineering's datacentre provider will be perfor…" at bounding box center [623, 247] width 426 height 19
click at [612, 281] on p "Service Impact : This is a major maintenance event, which will cause downtime o…" at bounding box center [623, 275] width 426 height 19
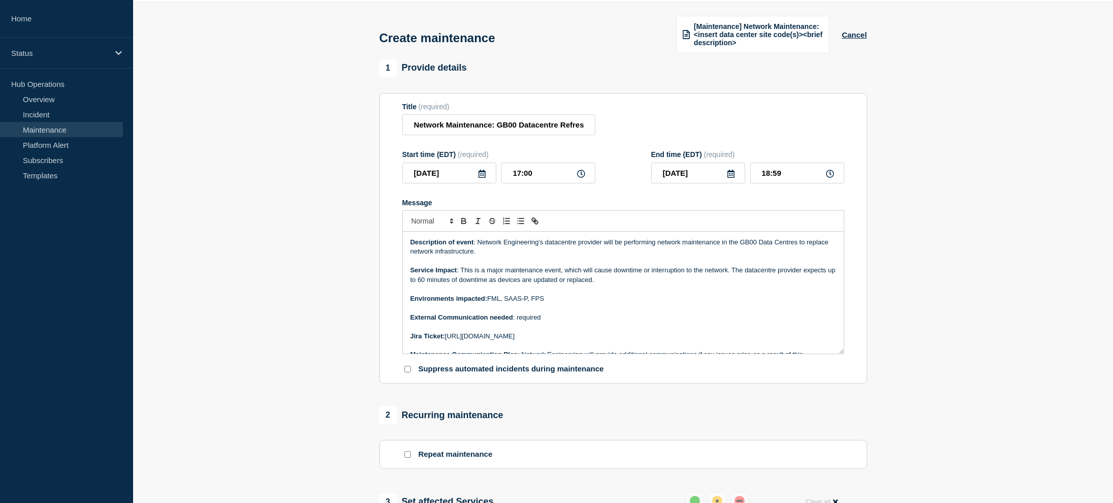
click at [575, 300] on p "Environments impacted: FML, SAAS-P, FPS" at bounding box center [623, 298] width 426 height 9
drag, startPoint x: 526, startPoint y: 126, endPoint x: 614, endPoint y: 128, distance: 87.4
click at [614, 128] on div "Title (required) Network Maintenance: GB00 Datacentre Refresh" at bounding box center [623, 119] width 442 height 33
click at [572, 123] on input "Network Maintenance: GB00 Datacentre Refresh" at bounding box center [498, 124] width 193 height 21
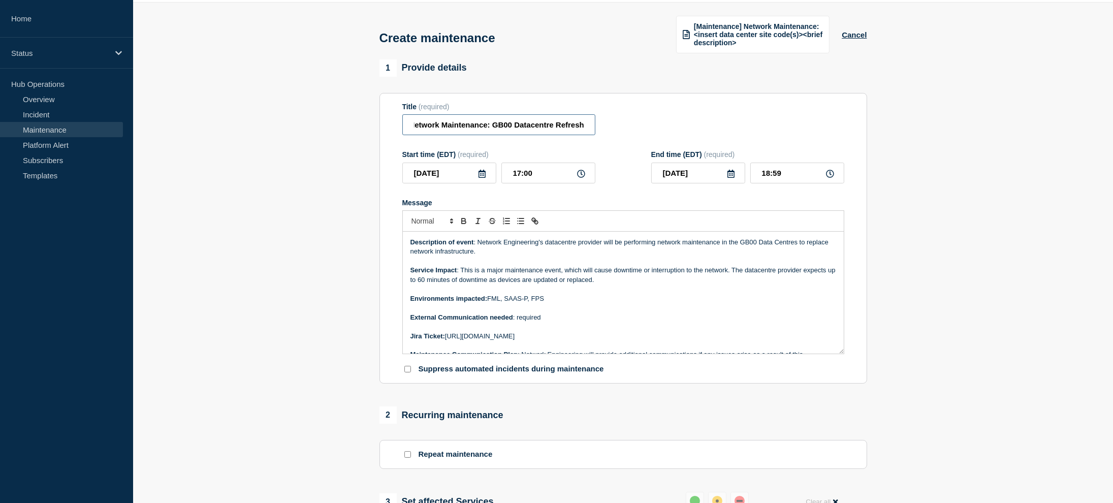
click at [553, 124] on input "Network Maintenance: GB00 Datacentre Refresh" at bounding box center [498, 124] width 193 height 21
drag, startPoint x: 496, startPoint y: 124, endPoint x: 593, endPoint y: 122, distance: 96.5
click at [593, 122] on input "Network Maintenance: GB00 Datacentre Provider Network Refresh" at bounding box center [498, 124] width 193 height 21
click at [564, 122] on input "Network Maintenance: GB00 Datacentre Provider Network Refresh" at bounding box center [498, 124] width 193 height 21
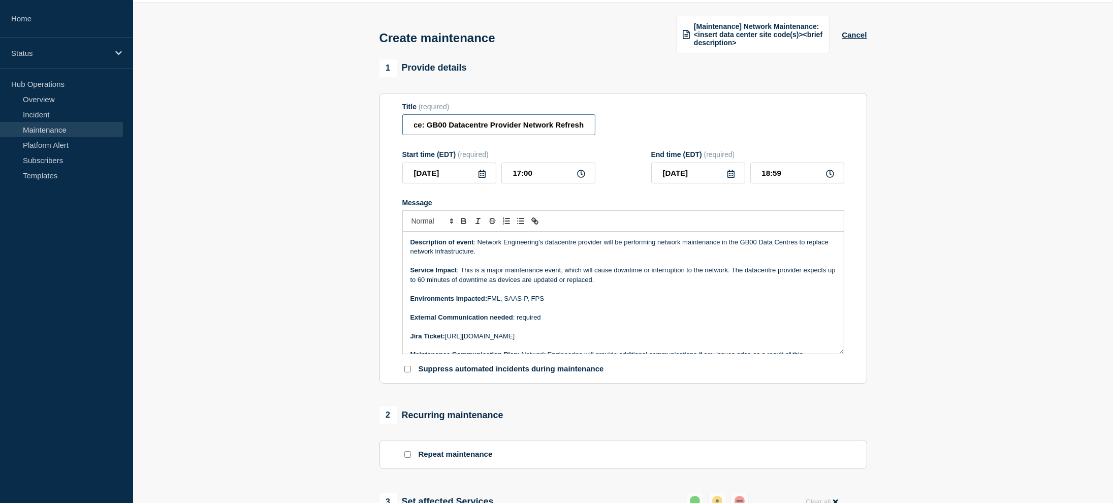
scroll to position [0, 0]
drag, startPoint x: 575, startPoint y: 124, endPoint x: 379, endPoint y: 122, distance: 195.6
click at [471, 127] on input "Network Maintenance: GB00 Datacentre Provider Network Refresh" at bounding box center [498, 124] width 193 height 21
type input "Network Maintenance: GB00 Datacentre Provider Network Refresh"
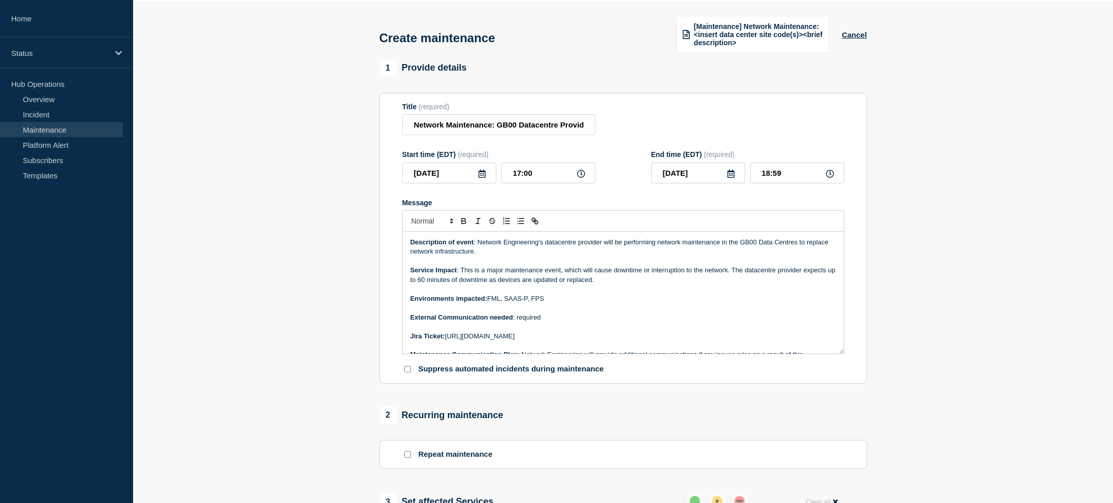
click at [641, 133] on div "Title (required) Network Maintenance: GB00 Datacentre Provider Network Refresh" at bounding box center [623, 119] width 442 height 33
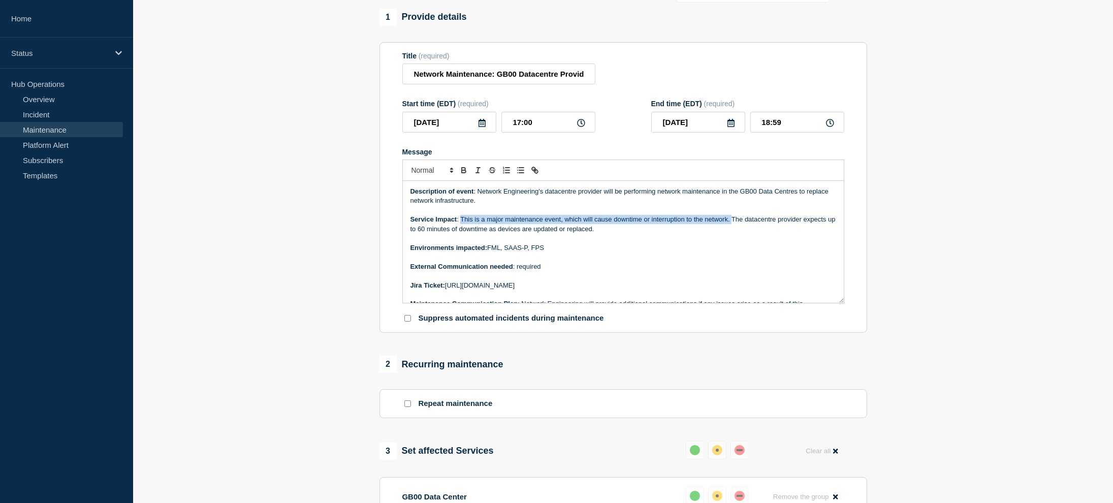
drag, startPoint x: 461, startPoint y: 221, endPoint x: 731, endPoint y: 222, distance: 269.8
click at [731, 222] on p "Service Impact : This is a major maintenance event, which will cause downtime o…" at bounding box center [623, 224] width 426 height 19
drag, startPoint x: 737, startPoint y: 220, endPoint x: 819, endPoint y: 220, distance: 82.3
click at [819, 220] on p "Service Impact : This is a major maintenance event, which will cause downtime o…" at bounding box center [623, 224] width 426 height 19
drag, startPoint x: 423, startPoint y: 232, endPoint x: 575, endPoint y: 233, distance: 151.9
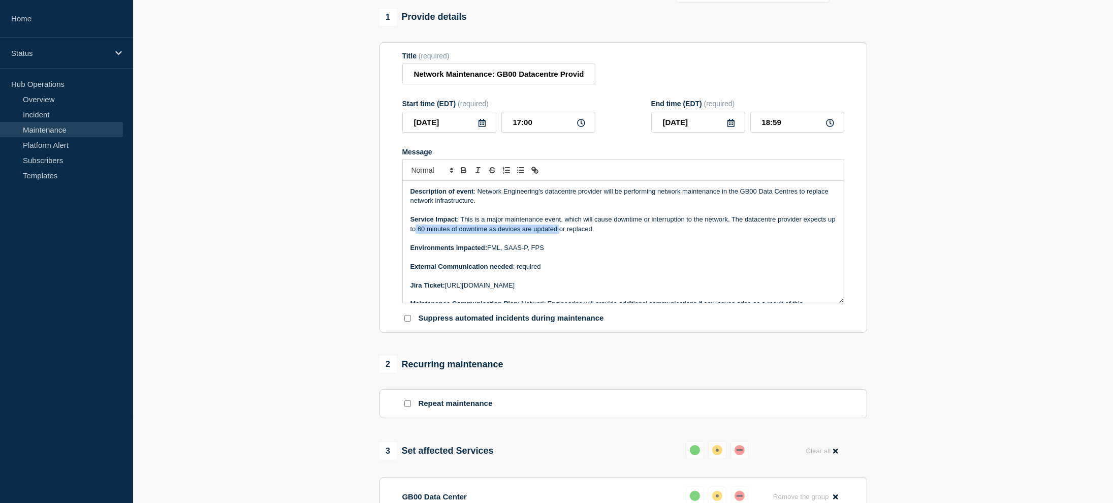
click at [573, 233] on p "Service Impact : This is a major maintenance event, which will cause downtime o…" at bounding box center [623, 224] width 426 height 19
click at [618, 232] on p "Service Impact : This is a major maintenance event, which will cause downtime o…" at bounding box center [623, 224] width 426 height 19
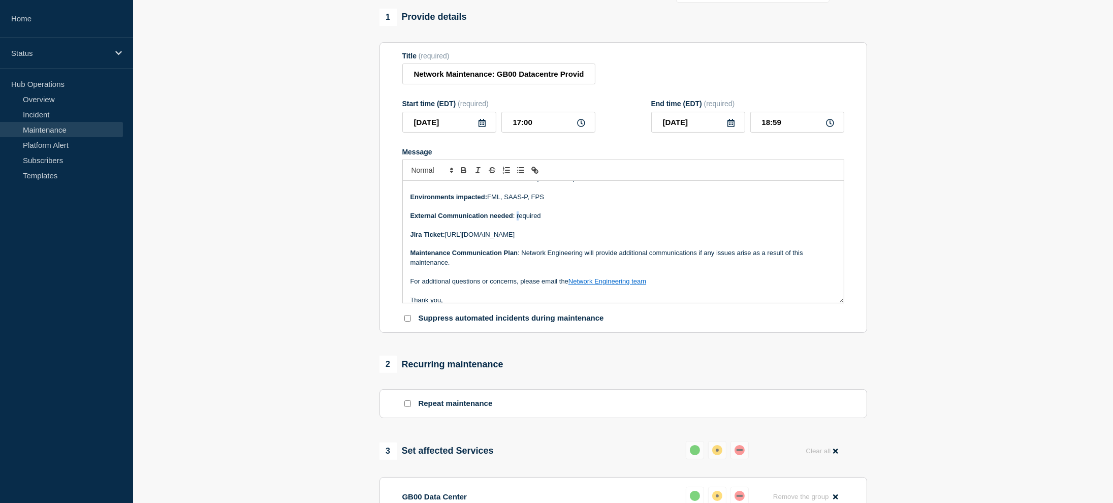
click at [517, 216] on p "External Communication needed : required" at bounding box center [623, 215] width 426 height 9
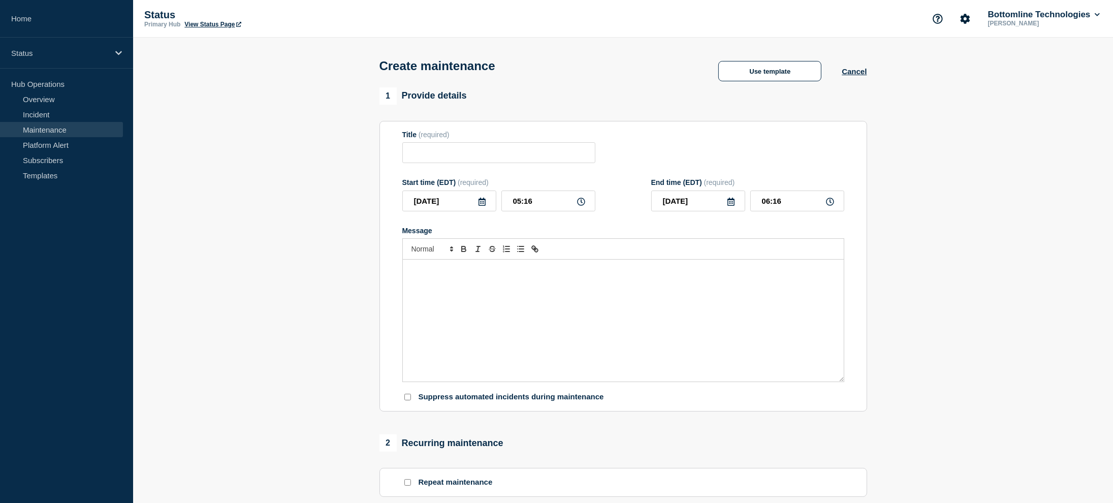
click at [629, 131] on section "Title (required) Start time (EDT) (required) [DATE] 05:16 End time (EDT) (requi…" at bounding box center [623, 266] width 488 height 291
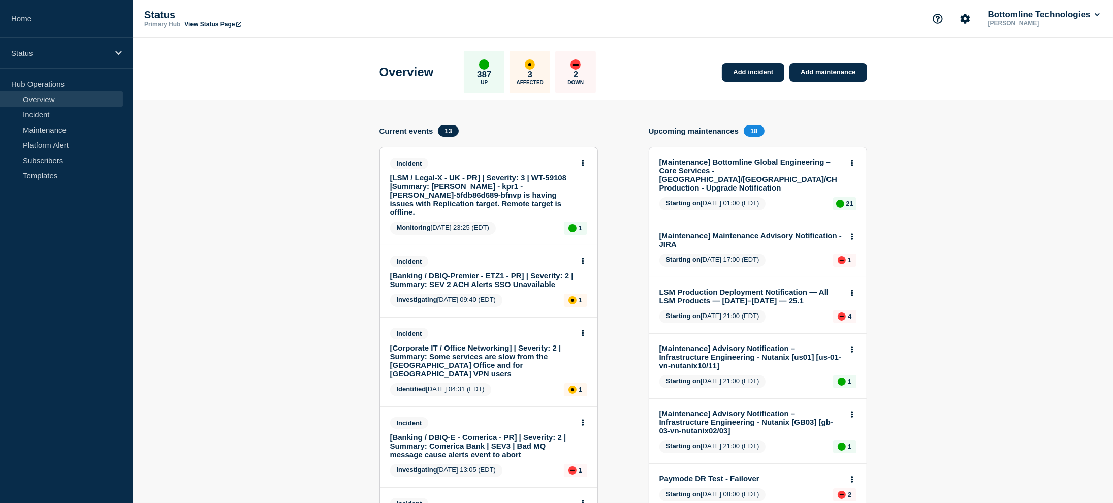
click at [819, 71] on link "Add maintenance" at bounding box center [827, 72] width 77 height 19
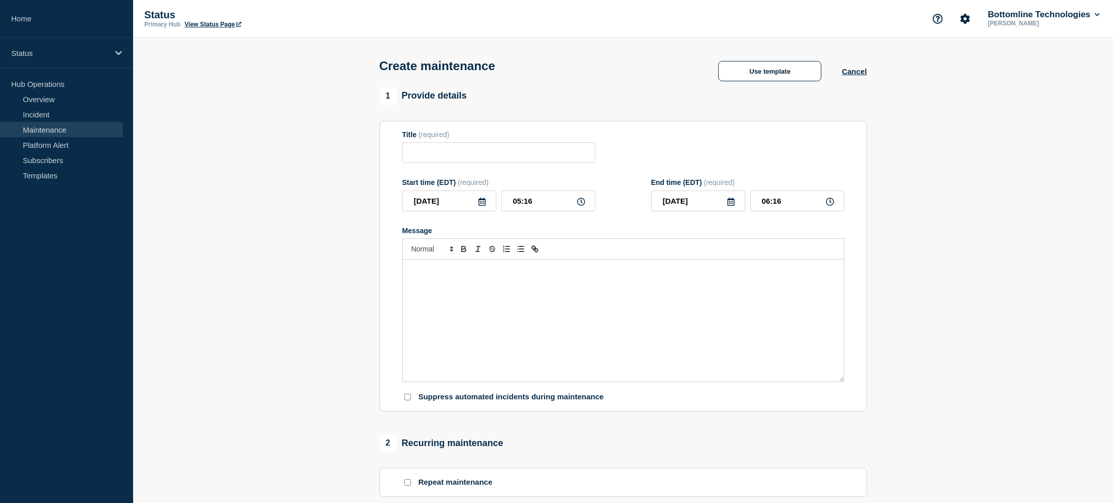
click at [528, 138] on div "Title (required)" at bounding box center [498, 135] width 193 height 8
click at [742, 78] on button "Use template" at bounding box center [769, 71] width 103 height 20
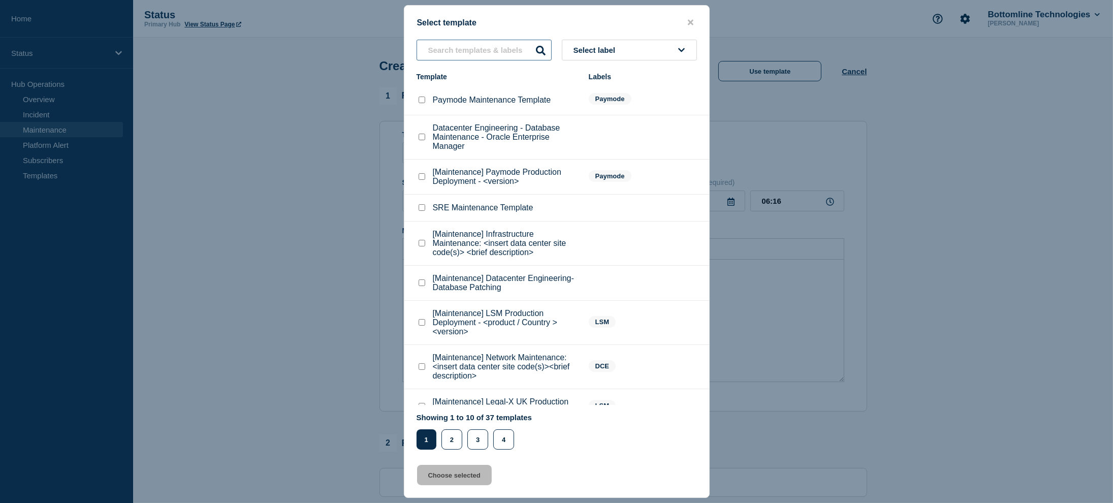
click at [484, 45] on input "text" at bounding box center [484, 50] width 135 height 21
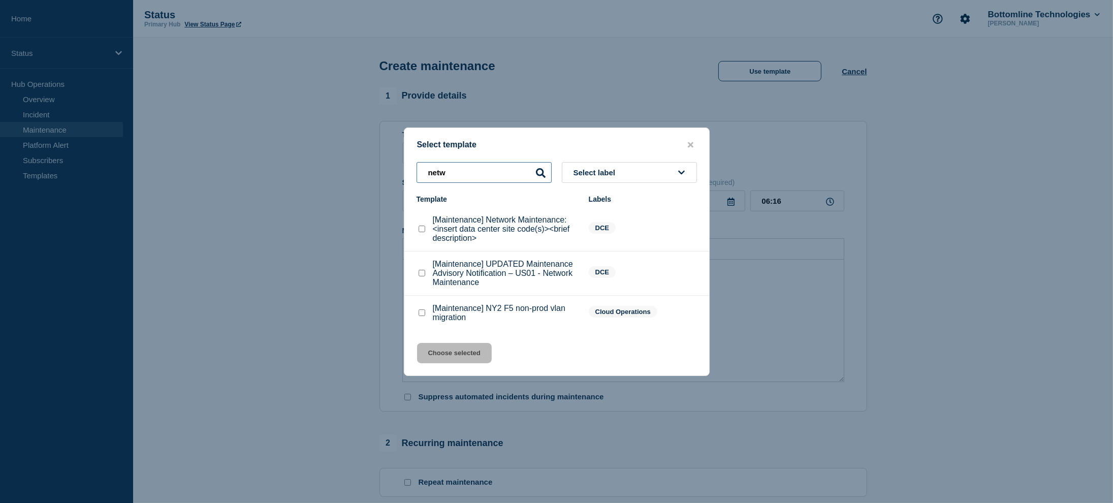
type input "netw"
click at [422, 232] on checkbox"] "[Maintenance] Network Maintenance: <insert data center site code(s)><brief desc…" at bounding box center [422, 229] width 7 height 7
checkbox checkbox"] "true"
click at [454, 351] on button "Choose selected" at bounding box center [454, 353] width 75 height 20
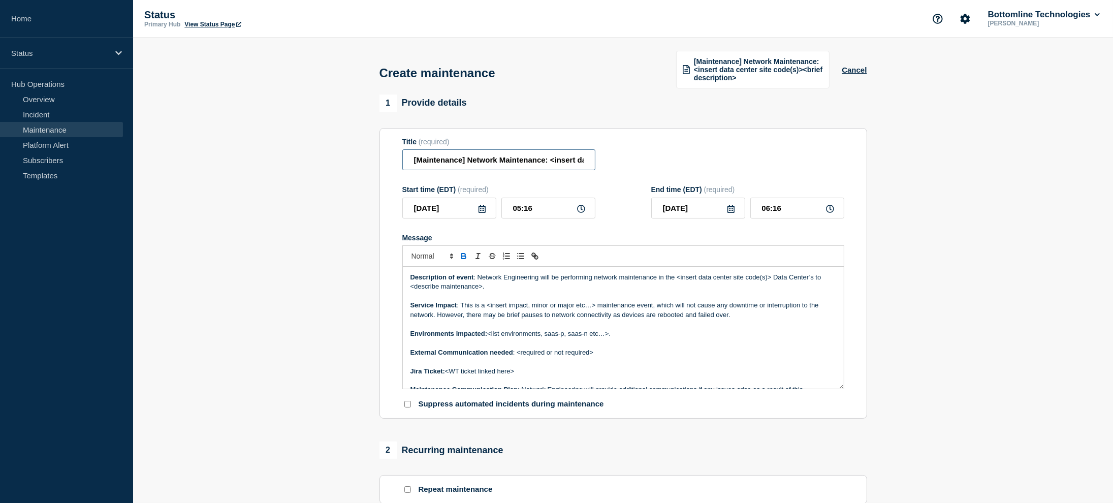
click at [470, 162] on input "[Maintenance] Network Maintenance: <insert data center site code(s)><brief desc…" at bounding box center [498, 159] width 193 height 21
drag, startPoint x: 466, startPoint y: 161, endPoint x: 338, endPoint y: 161, distance: 128.0
click at [338, 161] on section "1 Provide details Title (required) [Maintenance] Network Maintenance: <insert d…" at bounding box center [623, 446] width 980 height 705
drag, startPoint x: 497, startPoint y: 161, endPoint x: 606, endPoint y: 164, distance: 108.8
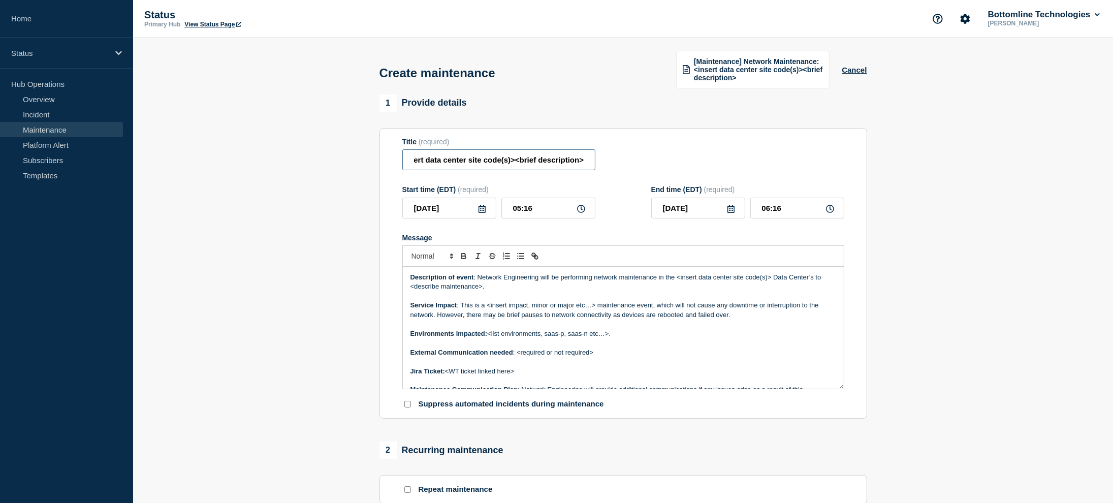
click at [606, 164] on div "Title (required) Network Maintenance: <insert data center site code(s)><brief d…" at bounding box center [623, 154] width 442 height 33
type input "Network Maintenance: GB00 Datacentre Provider Network Refresh"
drag, startPoint x: 520, startPoint y: 207, endPoint x: 505, endPoint y: 206, distance: 15.3
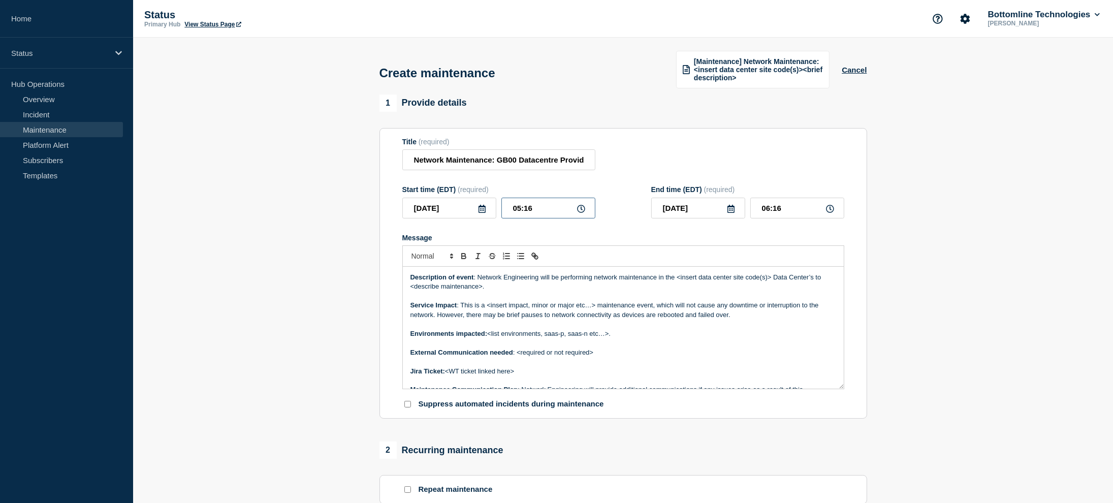
click at [505, 206] on input "05:16" at bounding box center [548, 208] width 94 height 21
type input "17:16"
type input "18:16"
type input "17:00"
click at [769, 207] on input "18:00" at bounding box center [797, 208] width 94 height 21
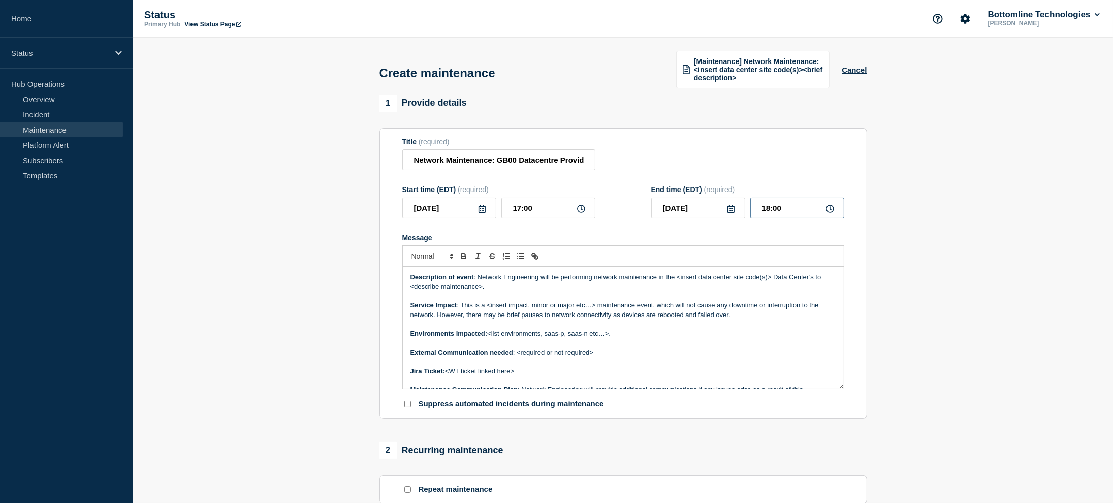
click at [784, 208] on input "18:00" at bounding box center [797, 208] width 94 height 21
type input "18:59"
click at [633, 207] on div "Start time (EDT) (required) [DATE] 17:00 End time (EDT) (required) [DATE] 18:59" at bounding box center [623, 201] width 442 height 33
click at [502, 209] on input "17:00" at bounding box center [548, 208] width 94 height 21
click at [486, 211] on icon at bounding box center [482, 209] width 8 height 8
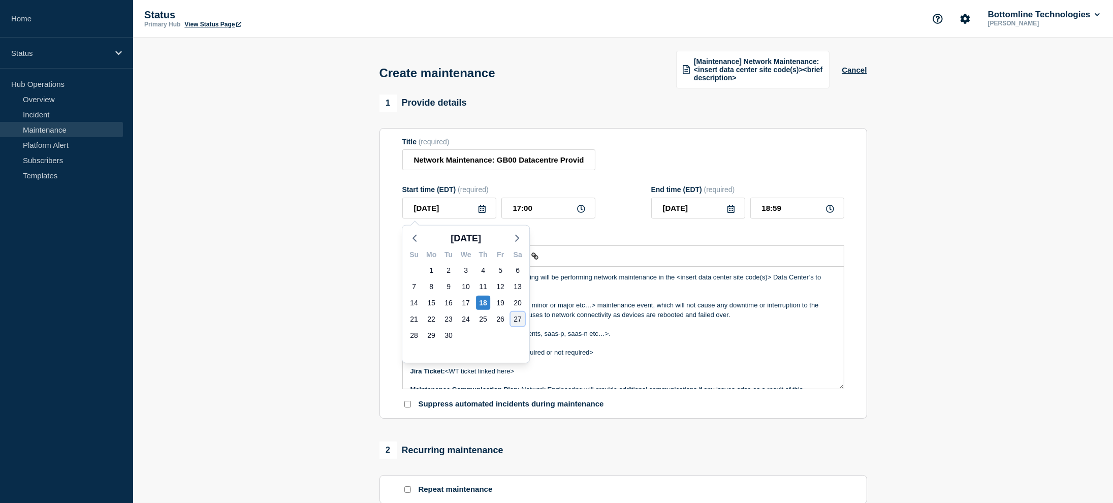
click at [514, 319] on div "27" at bounding box center [518, 319] width 14 height 14
type input "[DATE]"
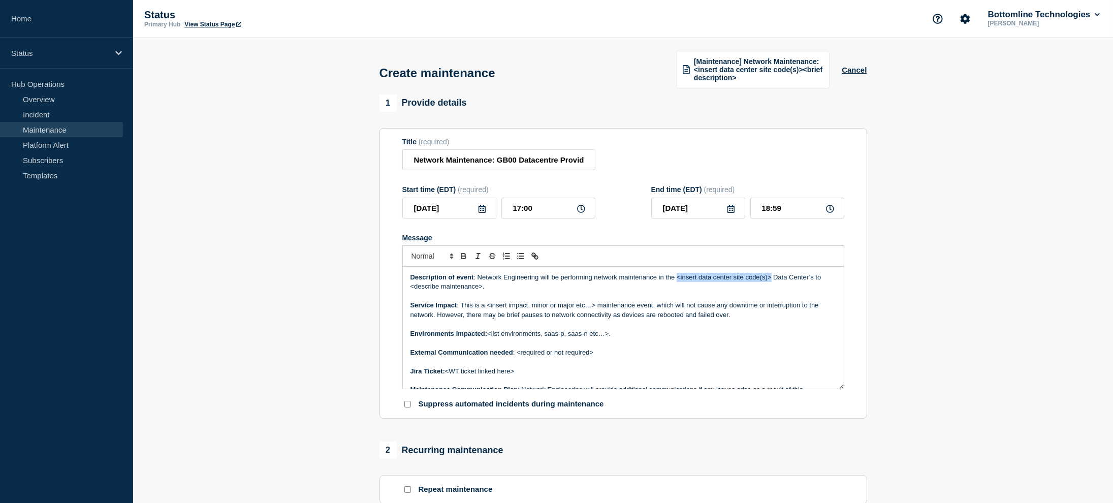
drag, startPoint x: 676, startPoint y: 278, endPoint x: 771, endPoint y: 279, distance: 95.0
click at [771, 279] on p "Description of event : Network Engineering will be performing network maintenan…" at bounding box center [623, 282] width 426 height 19
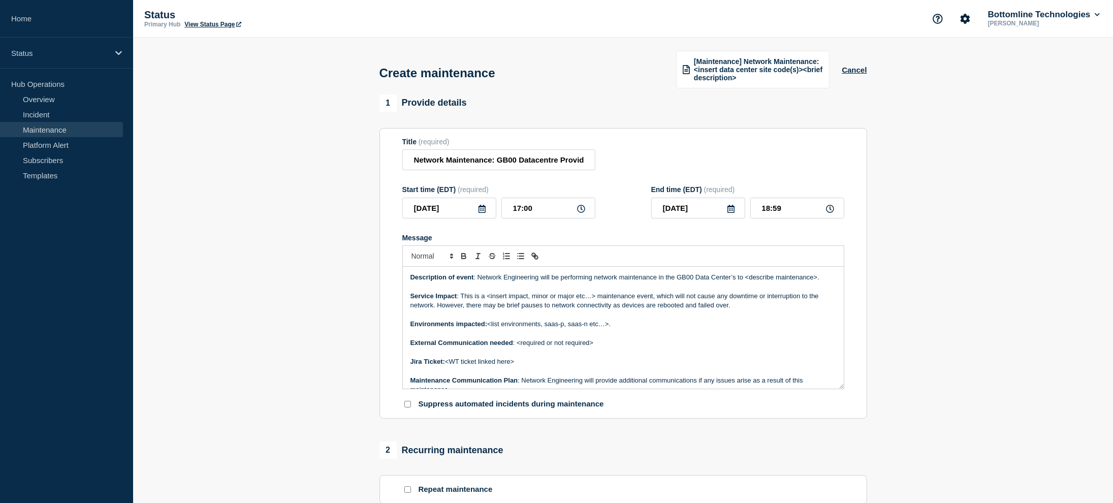
click at [735, 279] on p "Description of event : Network Engineering will be performing network maintenan…" at bounding box center [623, 277] width 426 height 9
drag, startPoint x: 744, startPoint y: 279, endPoint x: 814, endPoint y: 281, distance: 70.2
click at [814, 281] on p "Description of event : Network Engineering will be performing network maintenan…" at bounding box center [623, 277] width 426 height 9
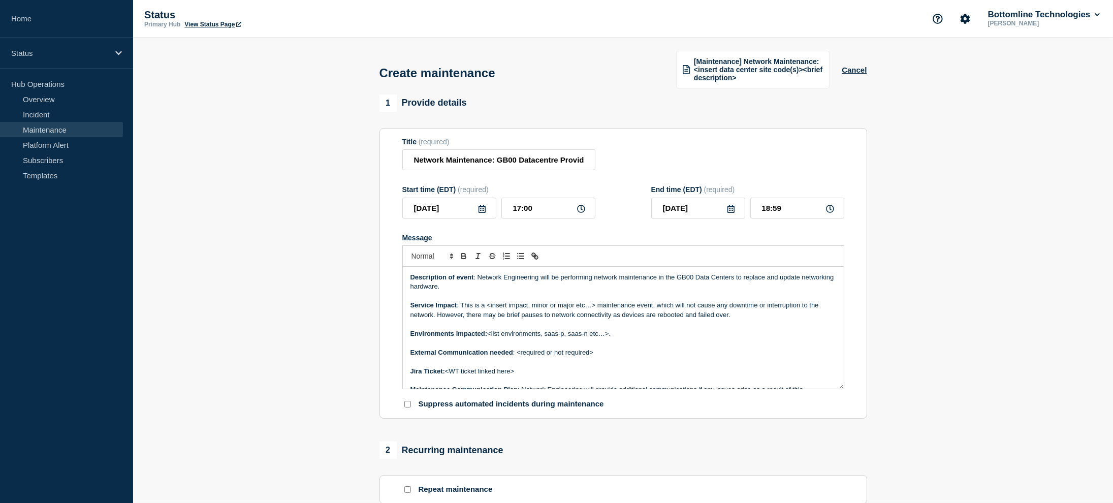
click at [538, 279] on p "Description of event : Network Engineering will be performing network maintenan…" at bounding box center [623, 282] width 426 height 19
click at [816, 278] on p "Description of event : Network Engineering's Data Centre provider will be perfo…" at bounding box center [623, 282] width 426 height 19
click at [538, 287] on p "Description of event : Network Engineering's Data Centre provider will be perfo…" at bounding box center [623, 282] width 426 height 19
drag, startPoint x: 487, startPoint y: 307, endPoint x: 596, endPoint y: 311, distance: 109.3
click at [596, 311] on p "Service Impact : This is a <insert impact, minor or major etc…> maintenance eve…" at bounding box center [623, 310] width 426 height 19
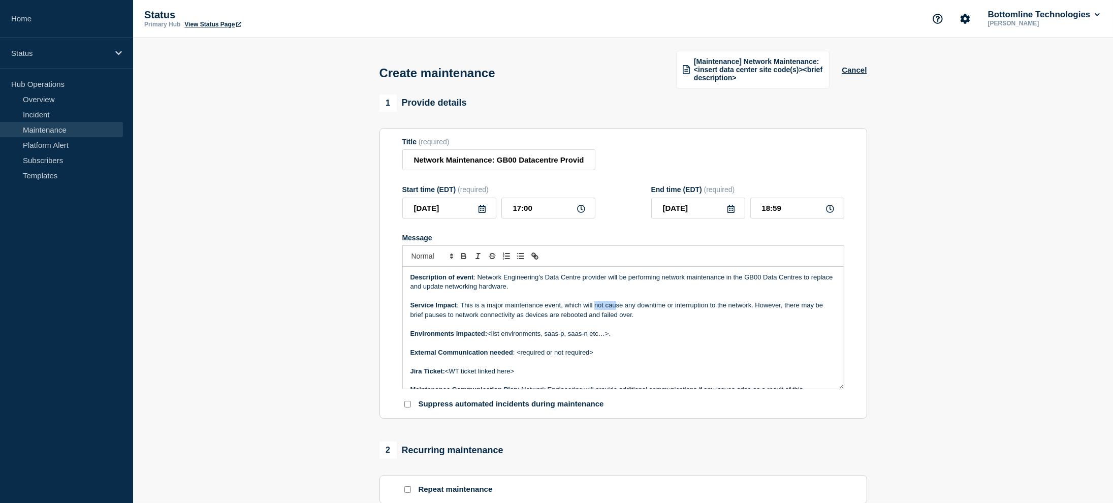
drag, startPoint x: 594, startPoint y: 307, endPoint x: 615, endPoint y: 309, distance: 20.9
click at [615, 309] on p "Service Impact : This is a major maintenance event, which will not cause any do…" at bounding box center [623, 310] width 426 height 19
click at [631, 309] on p "Service Impact : This is a major maintenance event, which will not cause any do…" at bounding box center [623, 310] width 426 height 19
drag, startPoint x: 638, startPoint y: 308, endPoint x: 623, endPoint y: 306, distance: 14.9
click at [623, 306] on p "Service Impact : This is a major maintenance event, which will not cause any do…" at bounding box center [623, 310] width 426 height 19
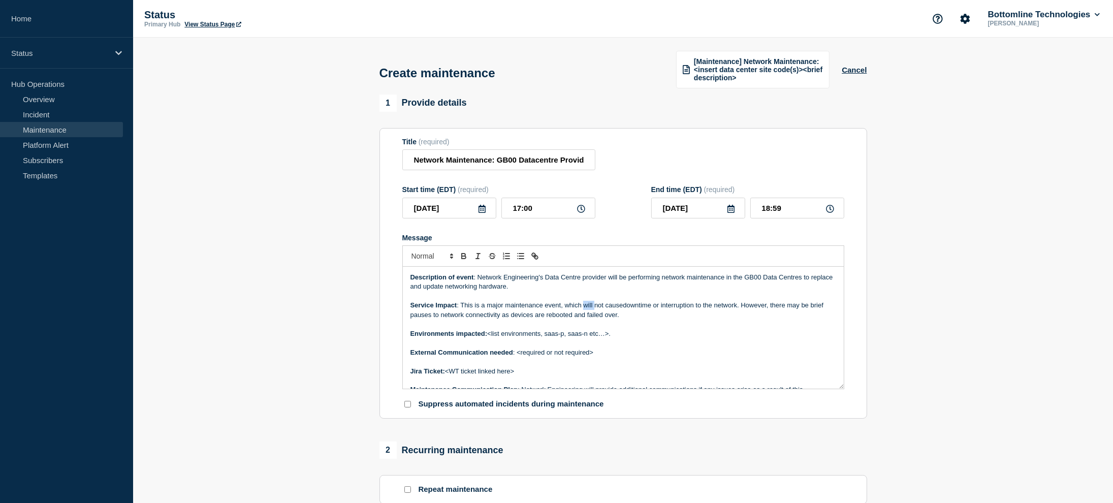
drag, startPoint x: 593, startPoint y: 305, endPoint x: 582, endPoint y: 306, distance: 11.2
click at [582, 306] on p "Service Impact : This is a major maintenance event, which will not causedowntim…" at bounding box center [623, 310] width 426 height 19
click at [614, 307] on p "Service Impact : This is a major maintenance event, which will causedowntime or…" at bounding box center [623, 310] width 426 height 19
click at [611, 308] on p "Service Impact : This is a major maintenance event, which will causedowntime or…" at bounding box center [623, 310] width 426 height 19
drag, startPoint x: 732, startPoint y: 306, endPoint x: 733, endPoint y: 313, distance: 6.7
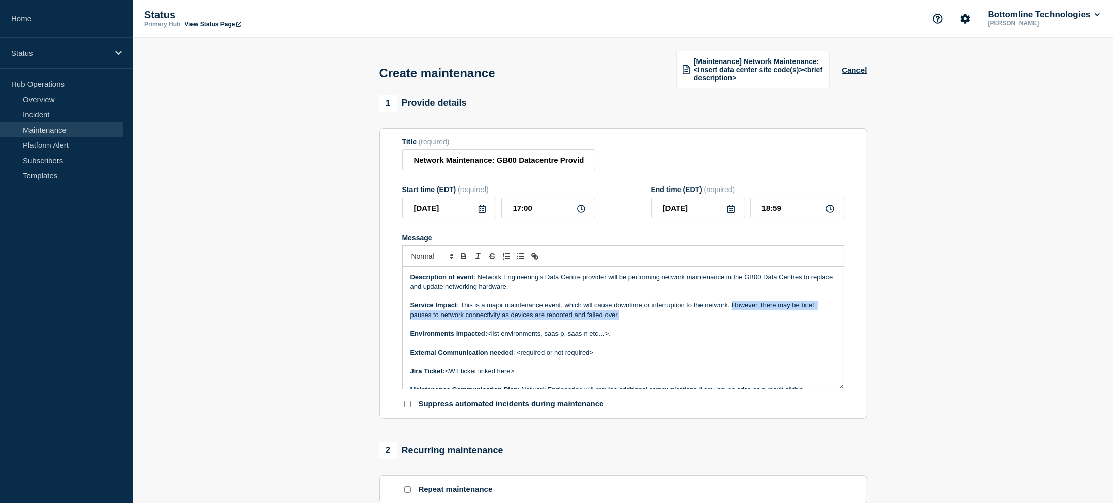
click at [733, 313] on p "Service Impact : This is a major maintenance event, which will cause downtime o…" at bounding box center [623, 310] width 426 height 19
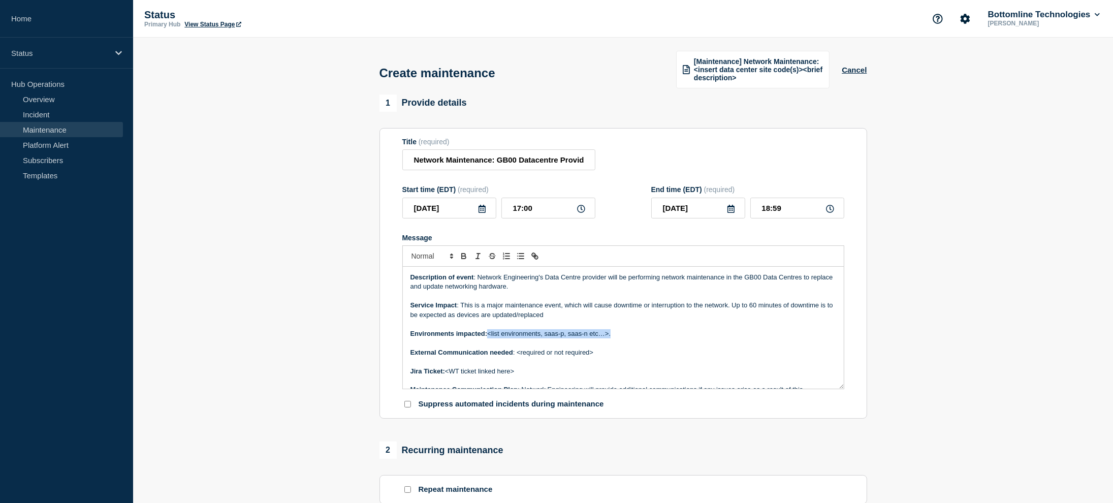
drag, startPoint x: 639, startPoint y: 333, endPoint x: 490, endPoint y: 335, distance: 148.9
click at [490, 335] on p "Environments impacted: <list environments, saas-p, saas-n etc…>." at bounding box center [623, 333] width 426 height 9
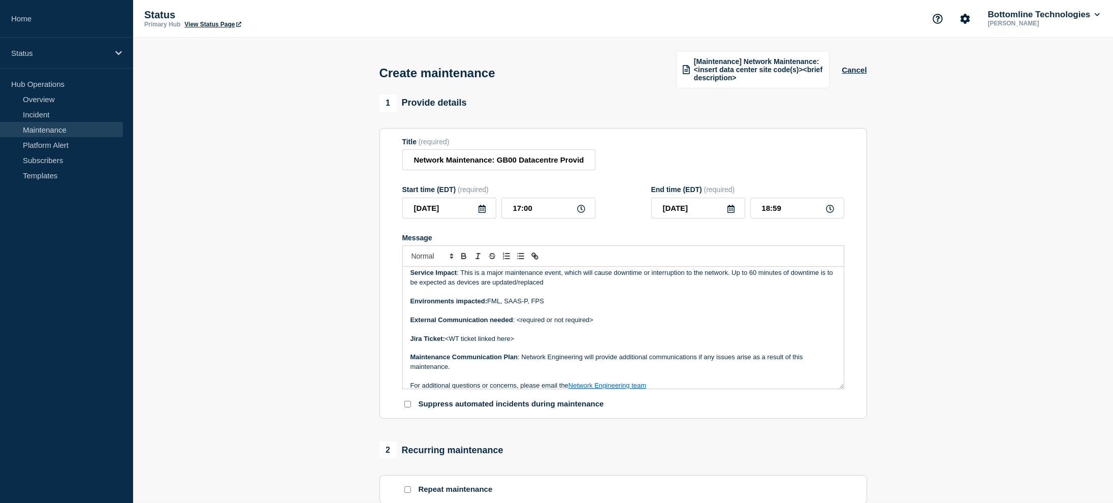
scroll to position [68, 0]
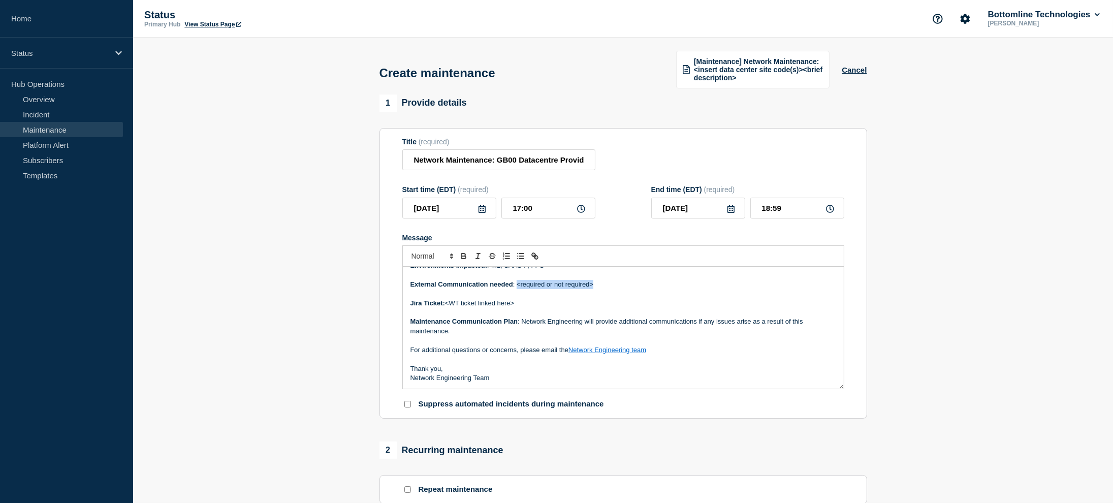
drag, startPoint x: 604, startPoint y: 287, endPoint x: 518, endPoint y: 289, distance: 85.4
click at [518, 289] on p "External Communication needed : <required or not required>" at bounding box center [623, 284] width 426 height 9
click at [549, 300] on p "Jira Ticket: <WT ticket linked here>" at bounding box center [623, 303] width 426 height 9
drag, startPoint x: 518, startPoint y: 303, endPoint x: 447, endPoint y: 306, distance: 71.7
click at [447, 306] on p "Jira Ticket: <WT ticket linked here>" at bounding box center [623, 303] width 426 height 9
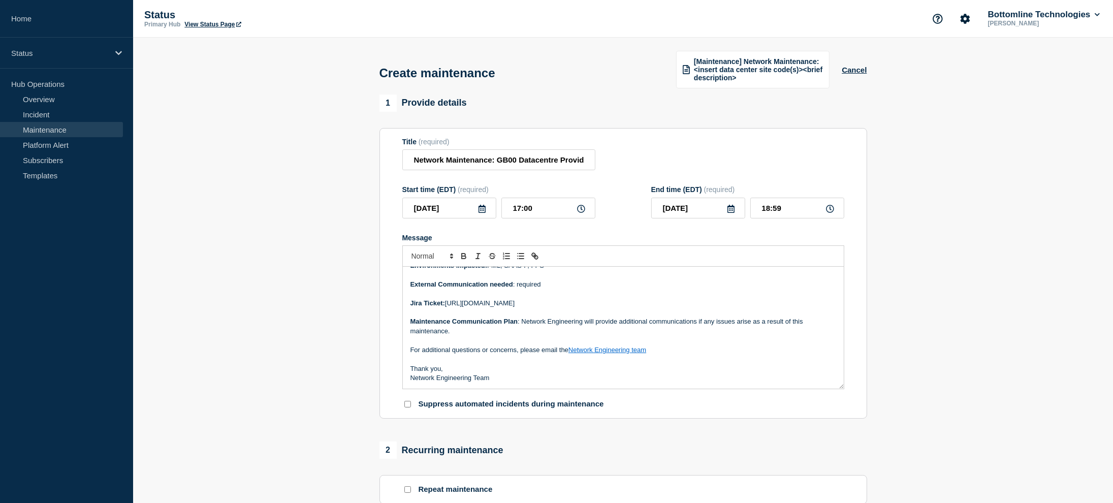
click at [601, 326] on p "Maintenance Communication Plan : Network Engineering will provide additional co…" at bounding box center [623, 326] width 426 height 19
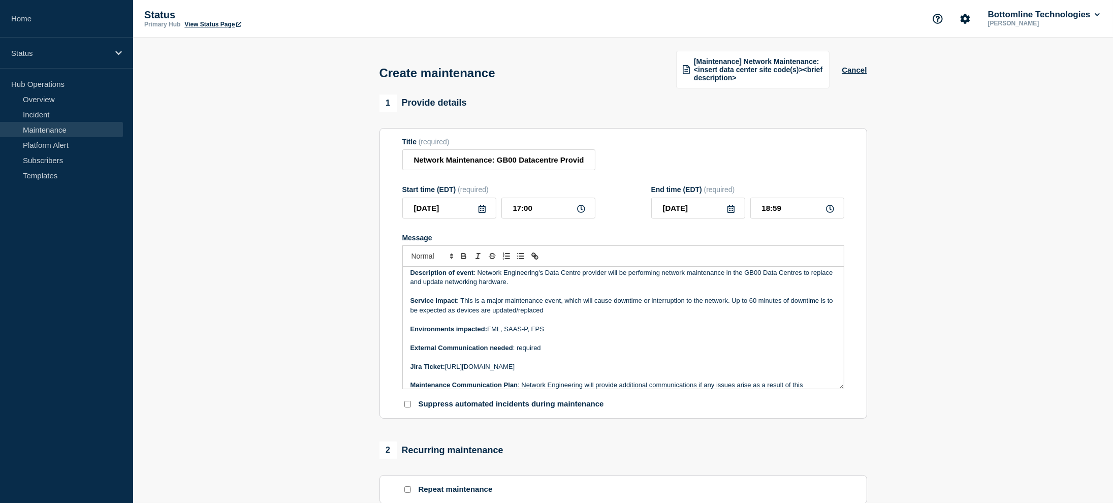
scroll to position [0, 0]
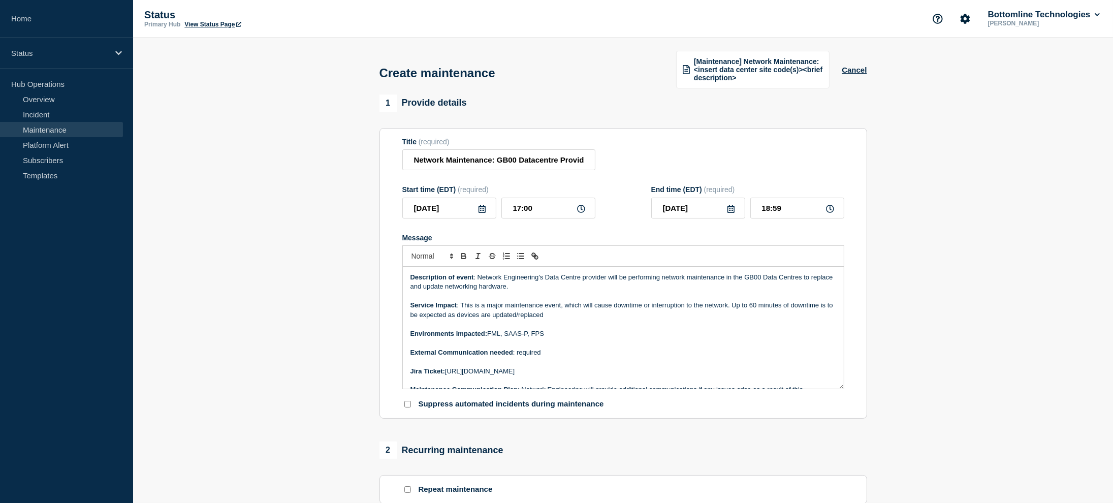
click at [670, 347] on p "Message" at bounding box center [623, 342] width 426 height 9
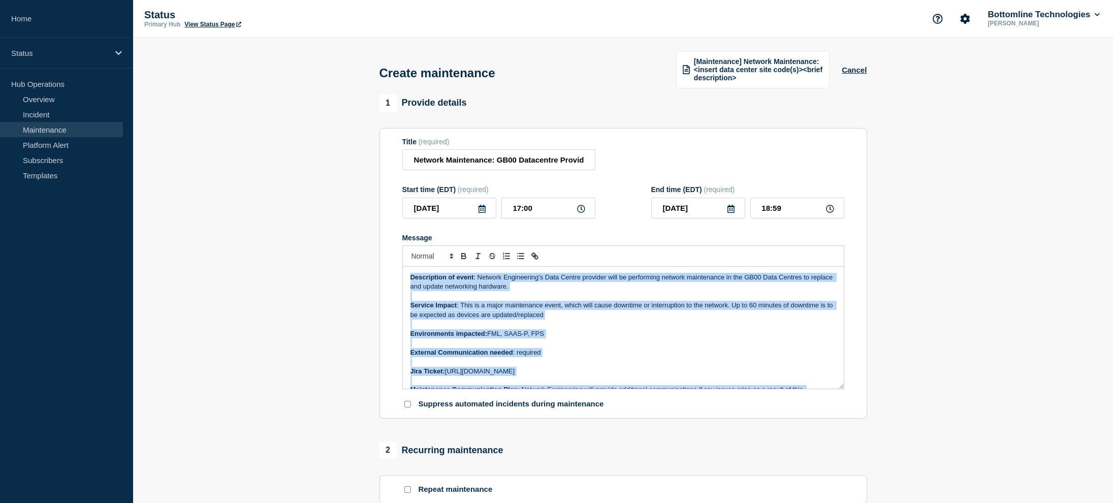
copy div "Description of event : Network Engineering's Data Centre provider will be perfo…"
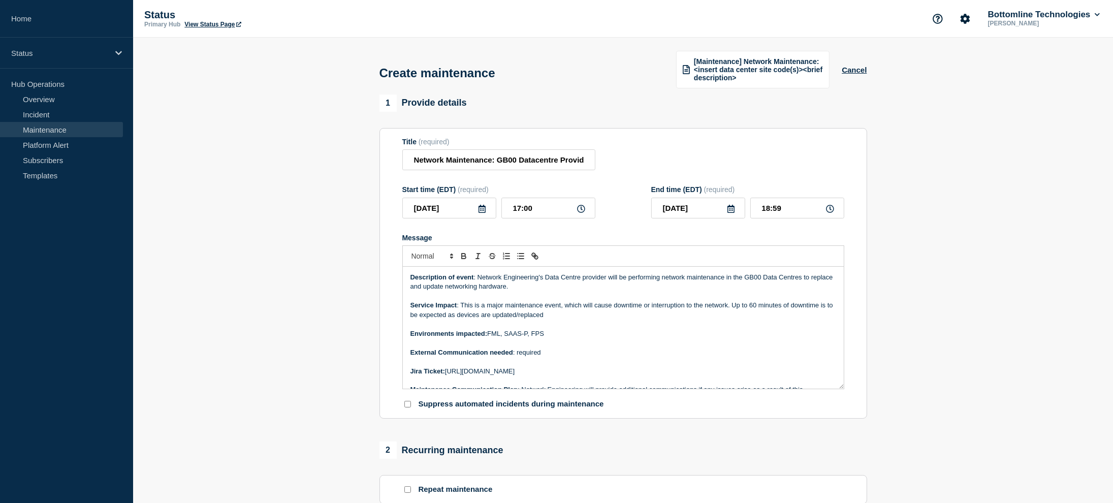
click at [932, 192] on section "1 Provide details Title (required) Network Maintenance: GB00 Datacentre Provide…" at bounding box center [623, 446] width 980 height 705
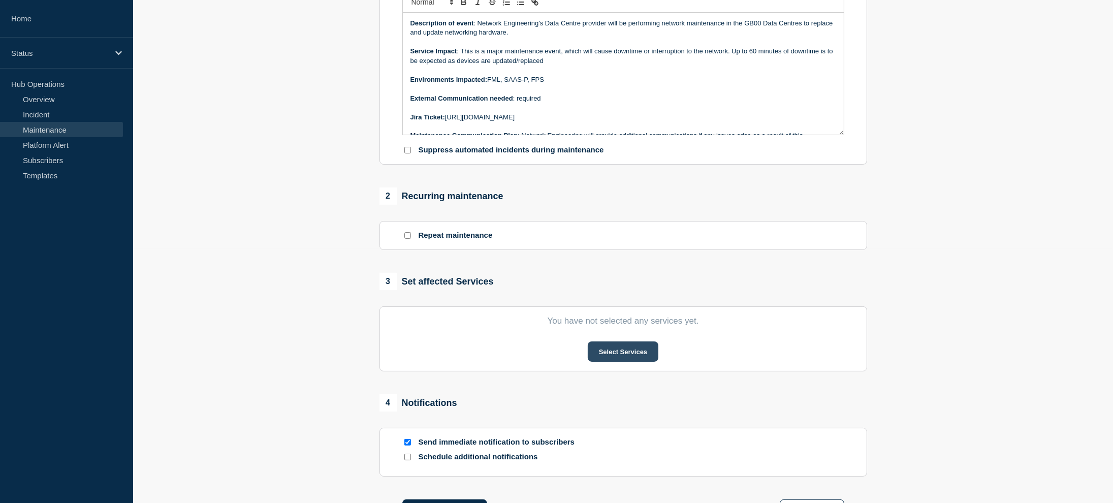
click at [613, 346] on button "Select Services" at bounding box center [623, 351] width 71 height 20
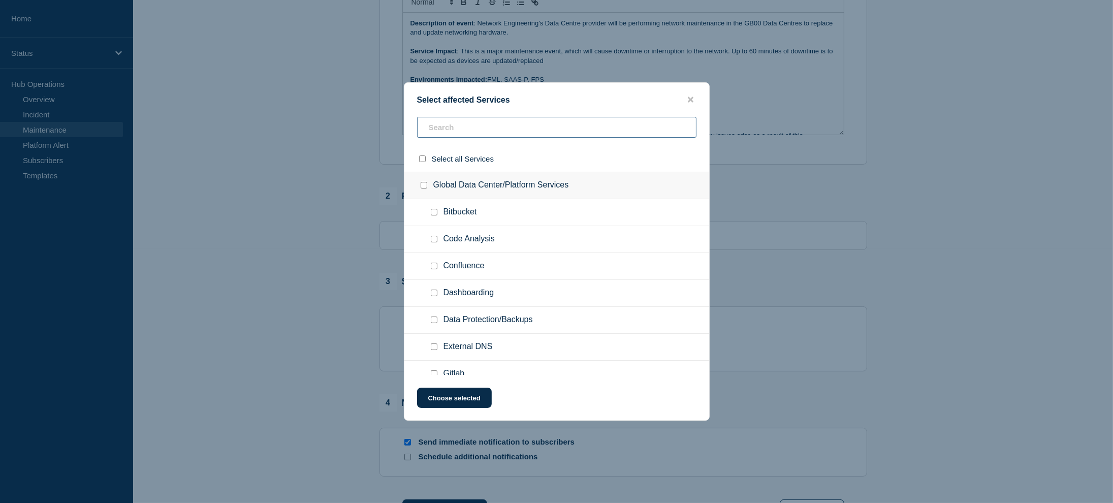
click at [517, 129] on input "text" at bounding box center [556, 127] width 279 height 21
type input "gb00"
click at [436, 217] on input "Data Center Services checkbox" at bounding box center [434, 215] width 7 height 7
checkbox input "true"
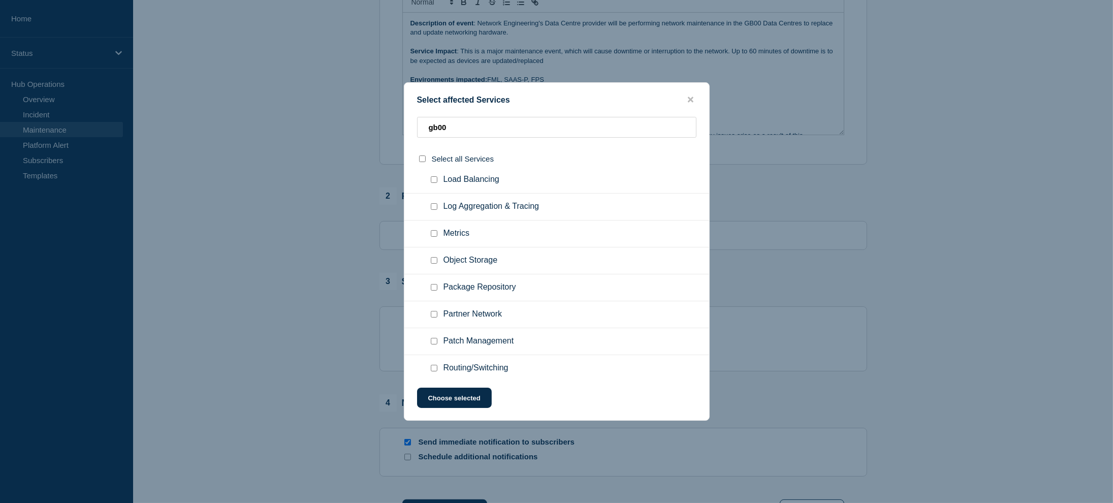
scroll to position [406, 0]
click at [435, 263] on input "Partner Network checkbox" at bounding box center [434, 263] width 7 height 7
checkbox input "true"
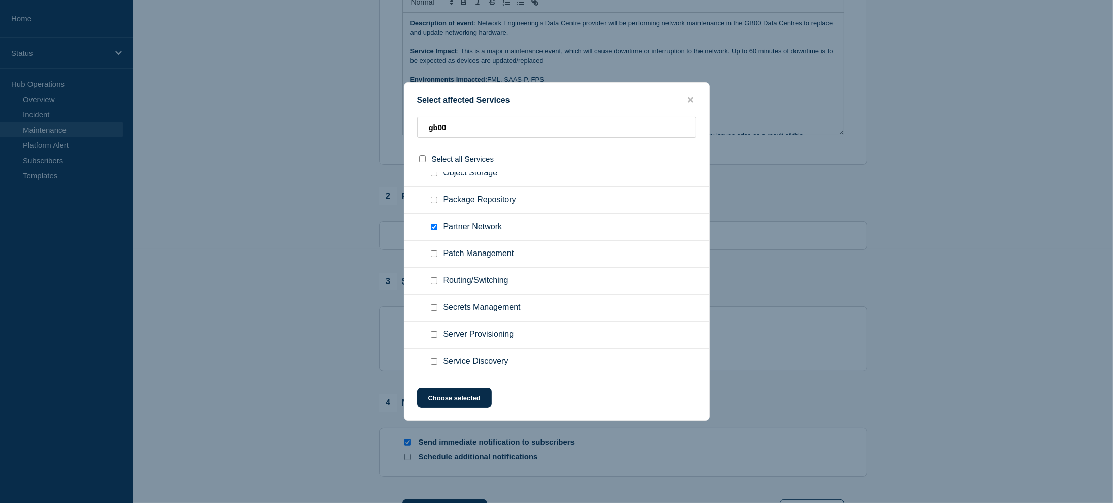
scroll to position [457, 0]
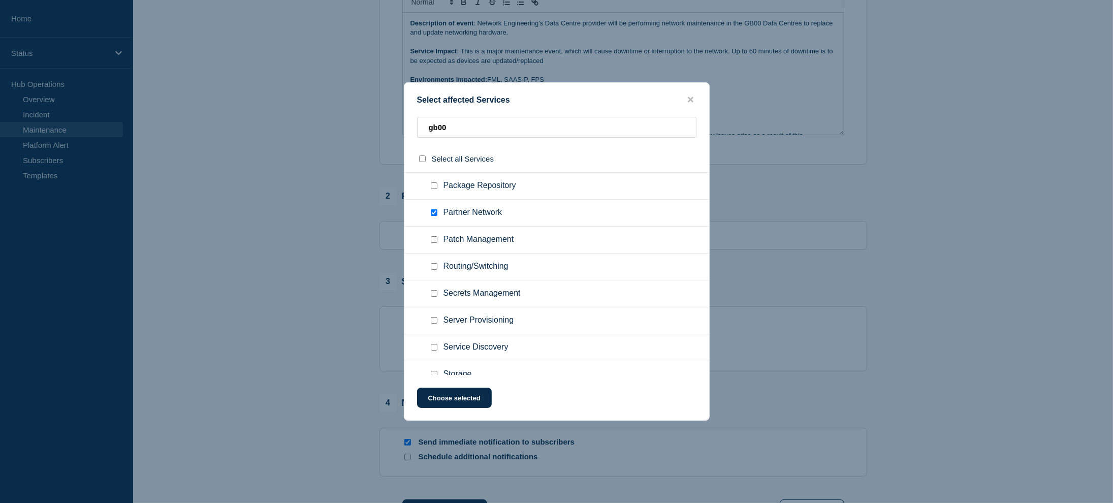
click at [435, 266] on input "Routing/Switching checkbox" at bounding box center [434, 266] width 7 height 7
checkbox input "true"
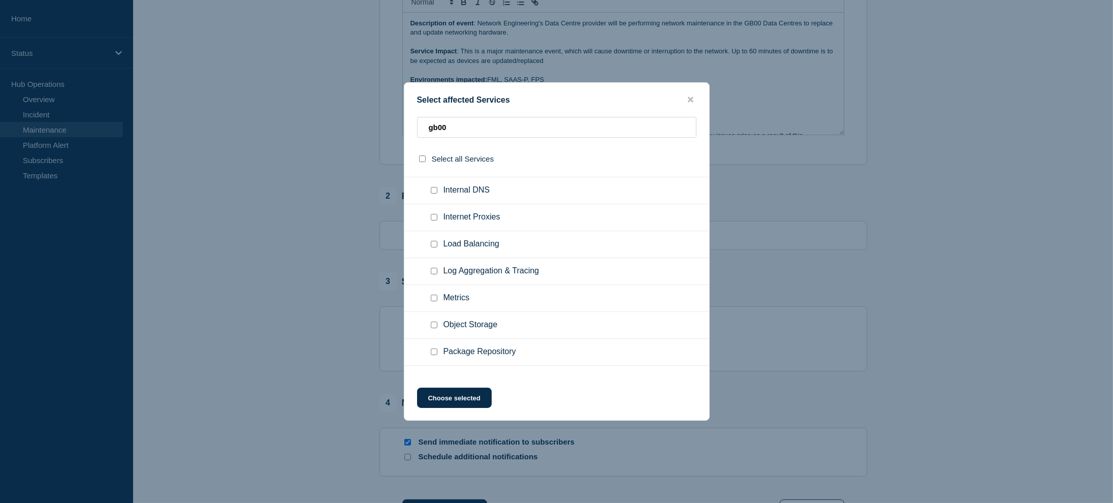
scroll to position [240, 0]
click at [433, 269] on input "Internet Proxies checkbox" at bounding box center [434, 268] width 7 height 7
checkbox input "true"
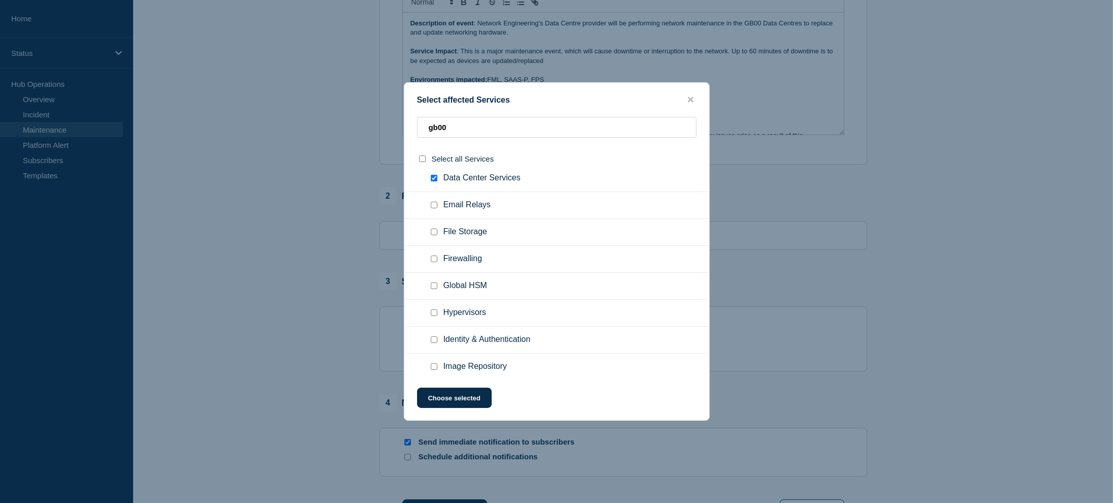
scroll to position [37, 0]
click at [433, 257] on input "Email Relays checkbox" at bounding box center [434, 255] width 7 height 7
checkbox input "true"
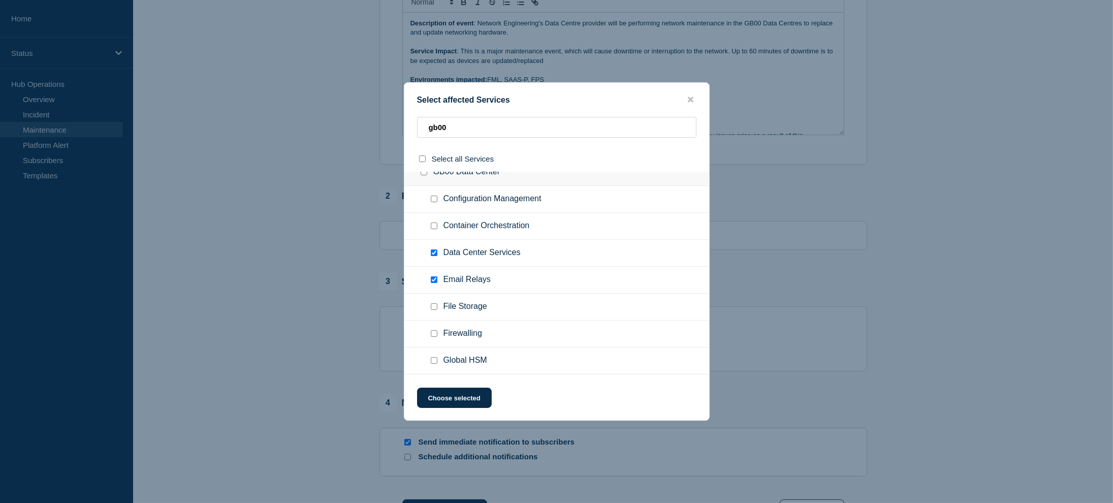
scroll to position [0, 0]
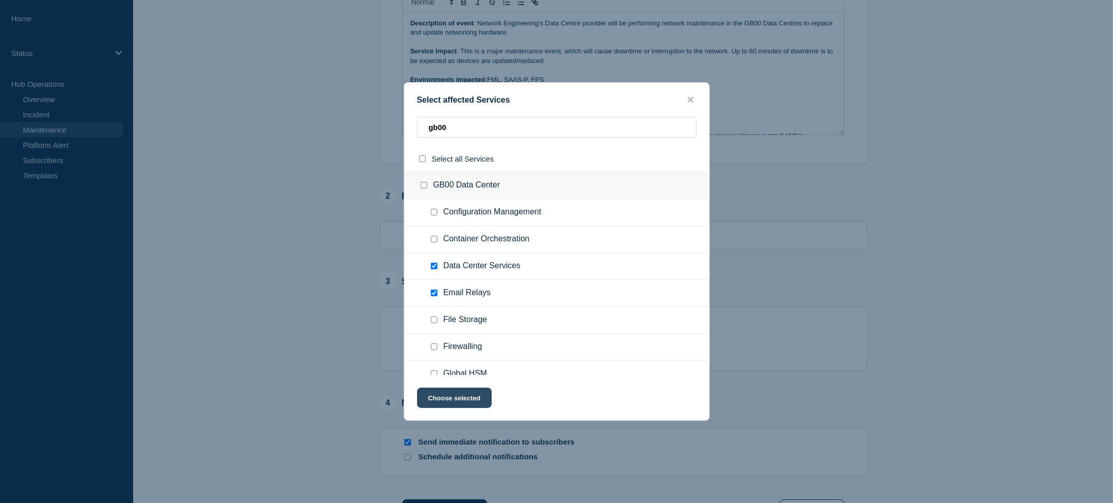
click at [469, 403] on button "Choose selected" at bounding box center [454, 398] width 75 height 20
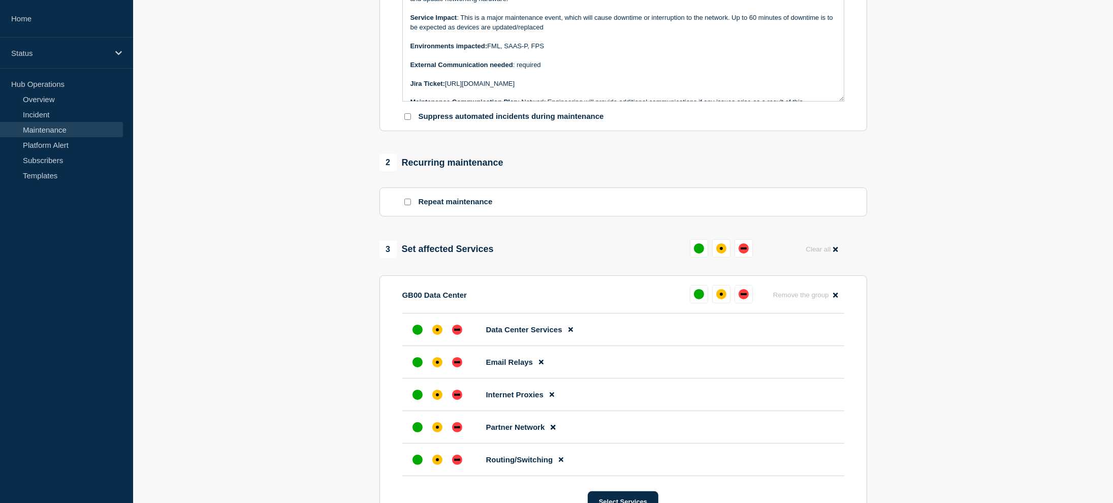
scroll to position [356, 0]
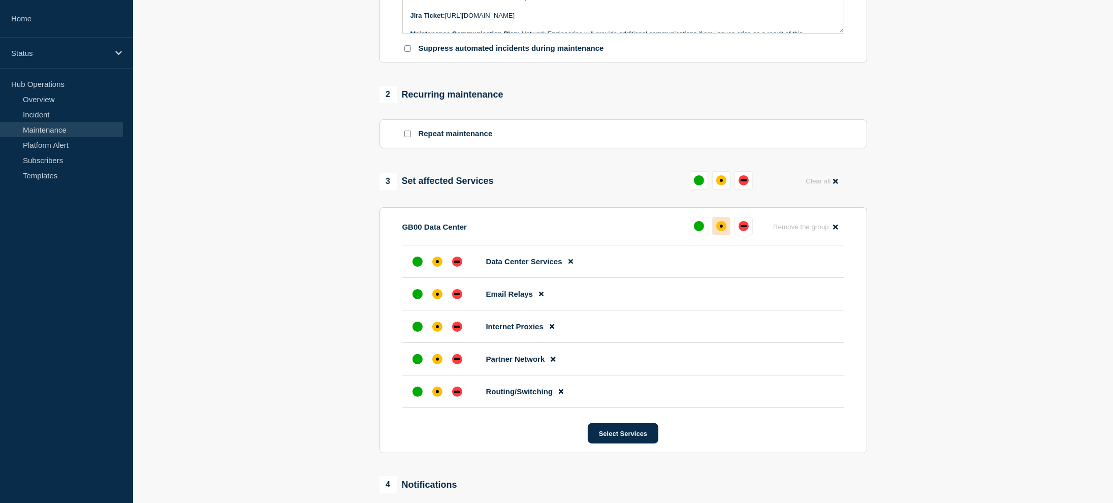
click at [721, 228] on div "affected" at bounding box center [721, 226] width 3 height 3
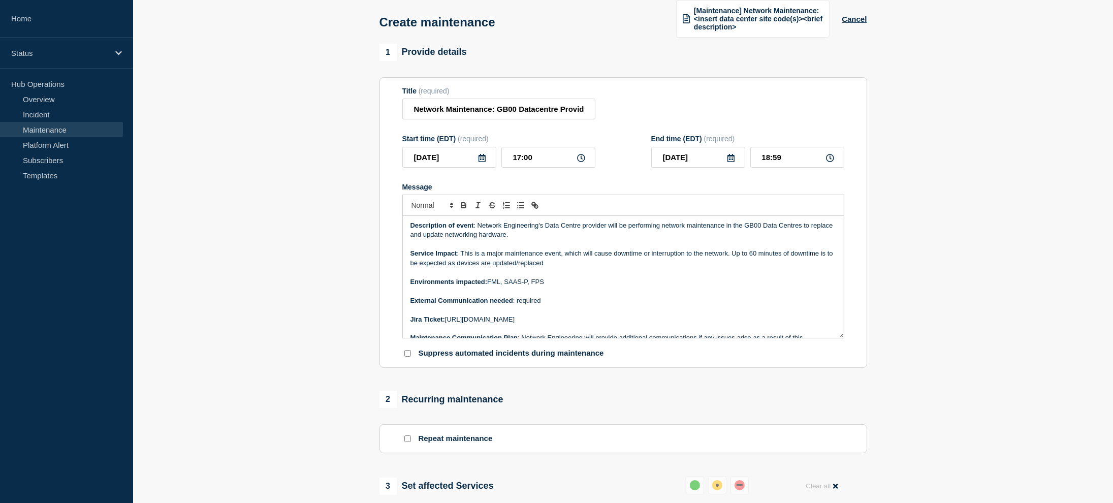
scroll to position [0, 0]
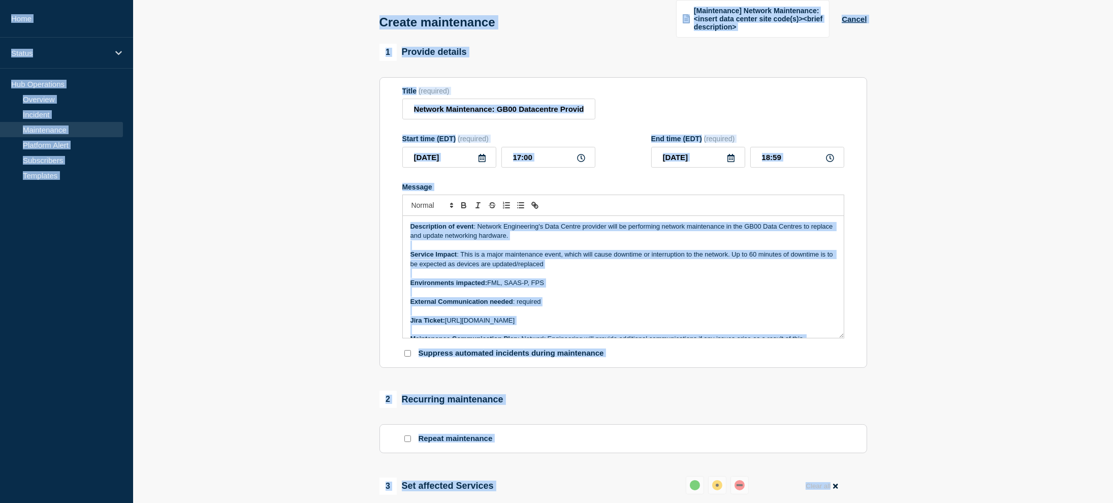
copy div "Lore Ipsumd Sit Ametconsec Adipisci Elitsedd Eiusmodtemp Incididu Utlab Etdolor…"
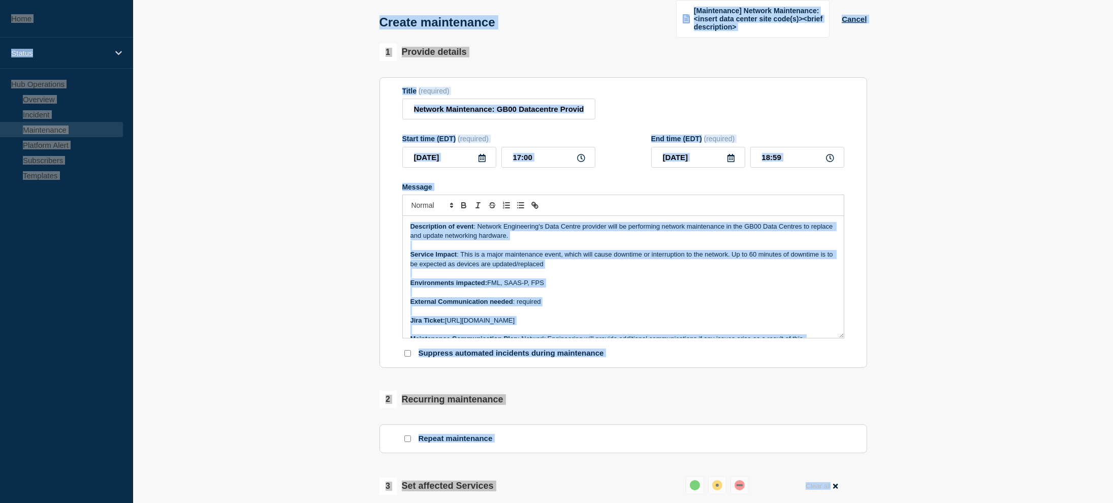
click at [712, 277] on p "Message" at bounding box center [623, 273] width 426 height 9
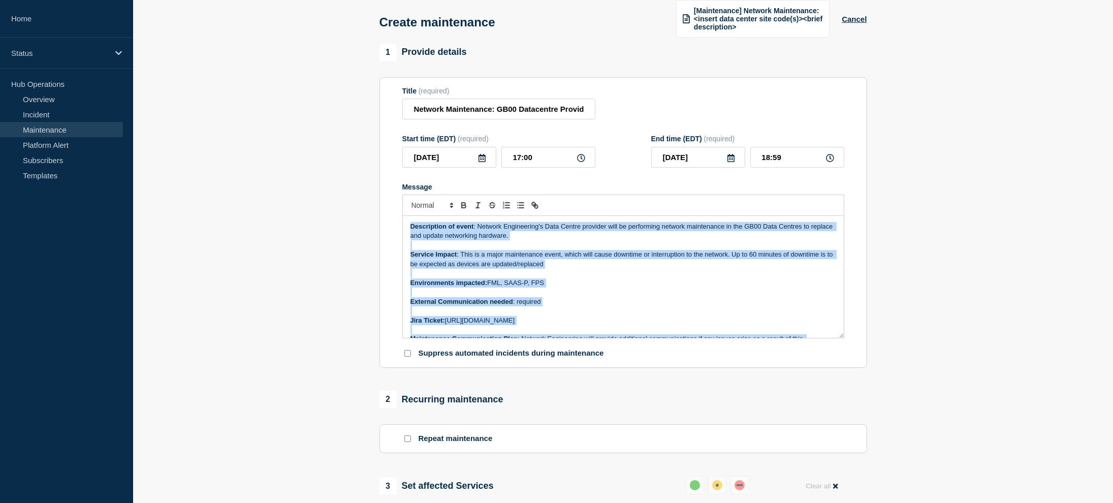
copy div "Description of event : Network Engineering's Data Centre provider will be perfo…"
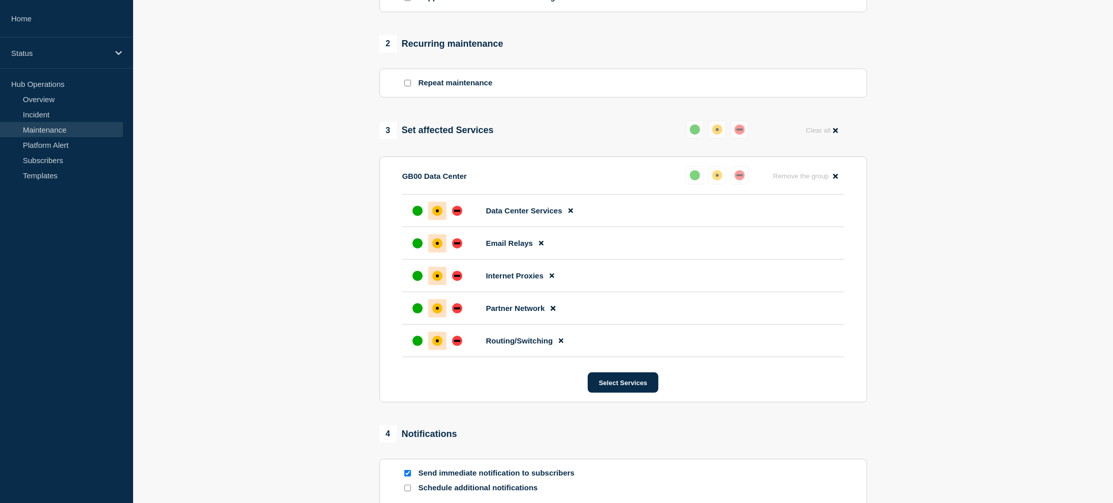
scroll to position [508, 0]
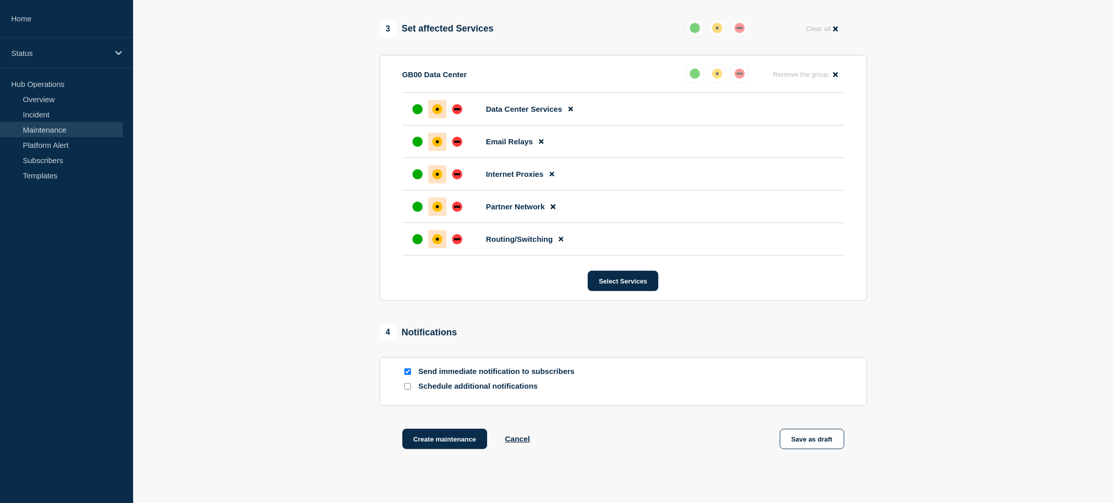
click at [410, 389] on input "Schedule additional notifications" at bounding box center [407, 386] width 7 height 7
checkbox input "true"
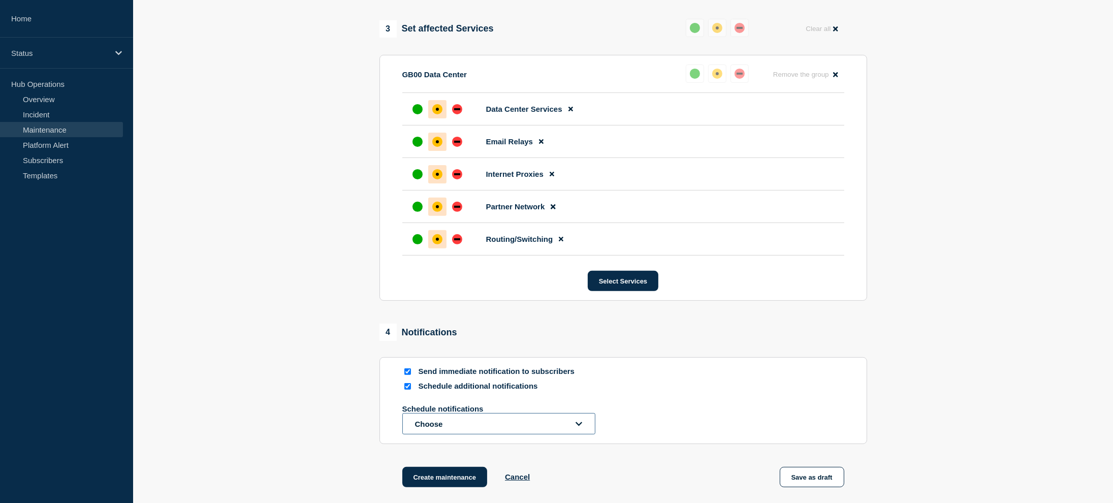
click at [457, 426] on button "Choose" at bounding box center [498, 423] width 193 height 21
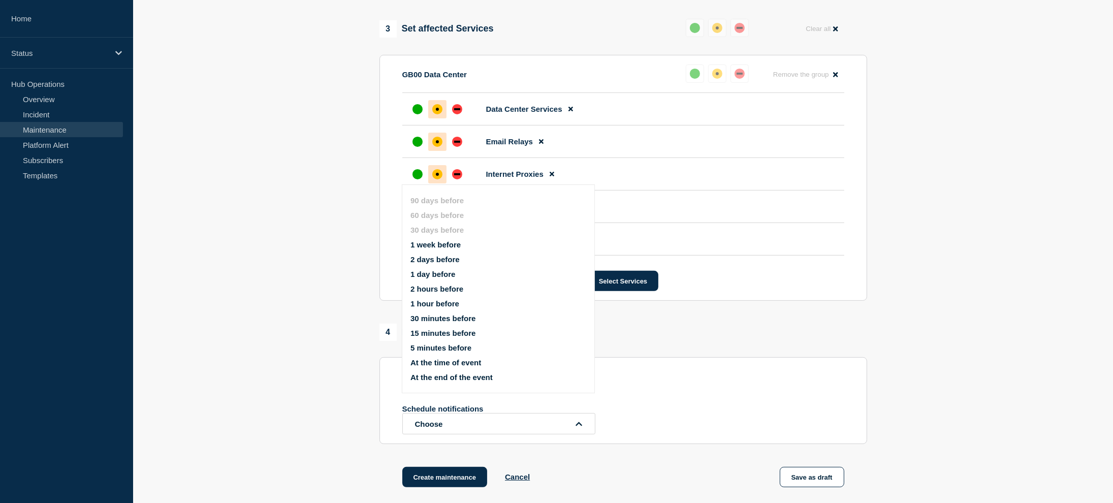
click at [449, 246] on button "1 week before" at bounding box center [435, 244] width 50 height 9
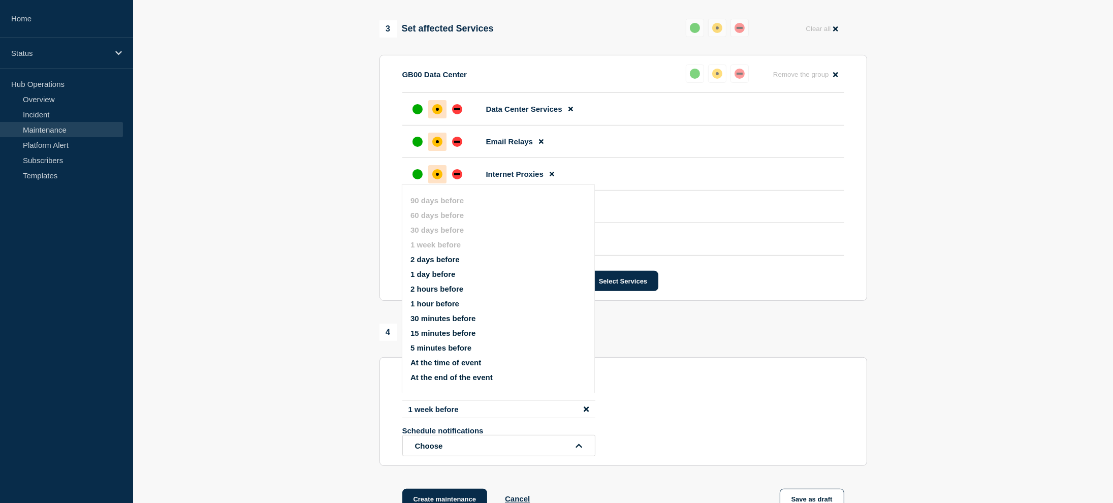
click at [442, 278] on button "1 day before" at bounding box center [432, 274] width 45 height 9
click at [437, 332] on button "15 minutes before" at bounding box center [442, 333] width 65 height 9
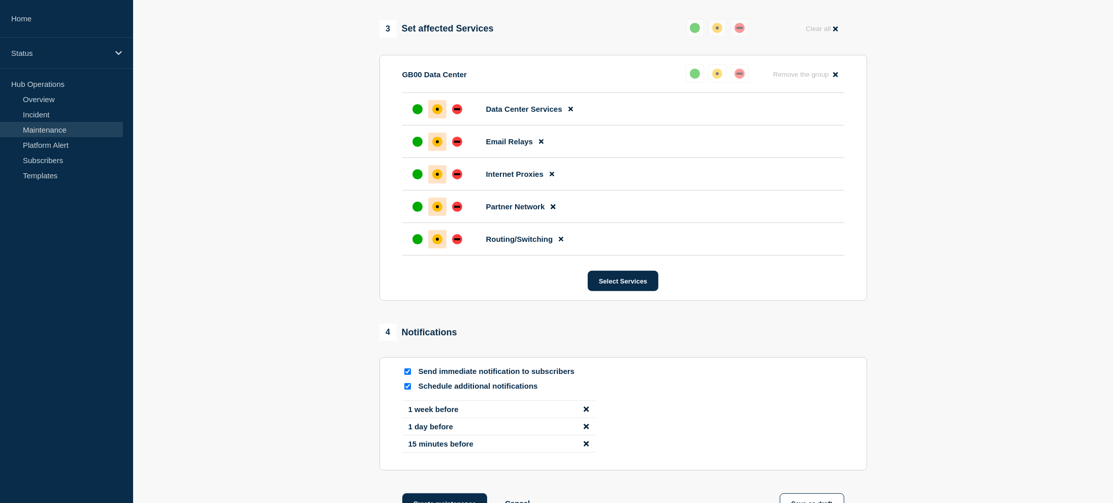
click at [844, 301] on section "GB00 Data Center Reset Remove the group Remove Data Center Services Email Relay…" at bounding box center [623, 178] width 488 height 246
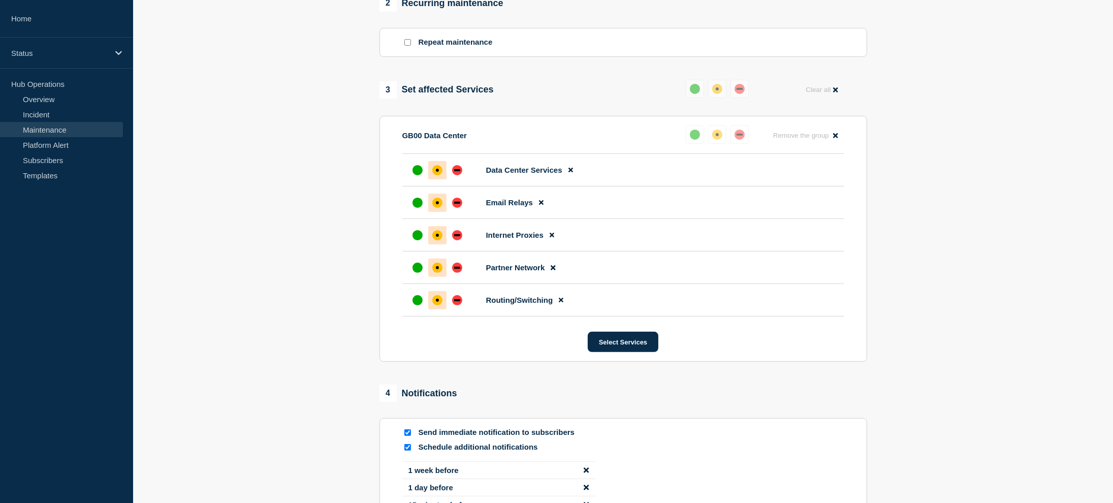
scroll to position [438, 0]
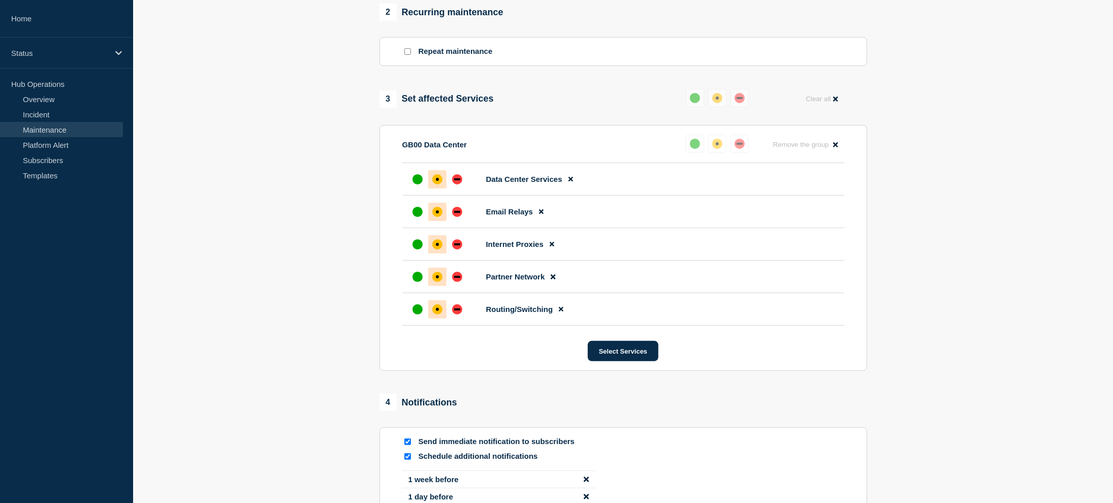
click at [940, 411] on section "1 Provide details Title (required) Network Maintenance: GB00 Datacentre Provide…" at bounding box center [623, 133] width 980 height 953
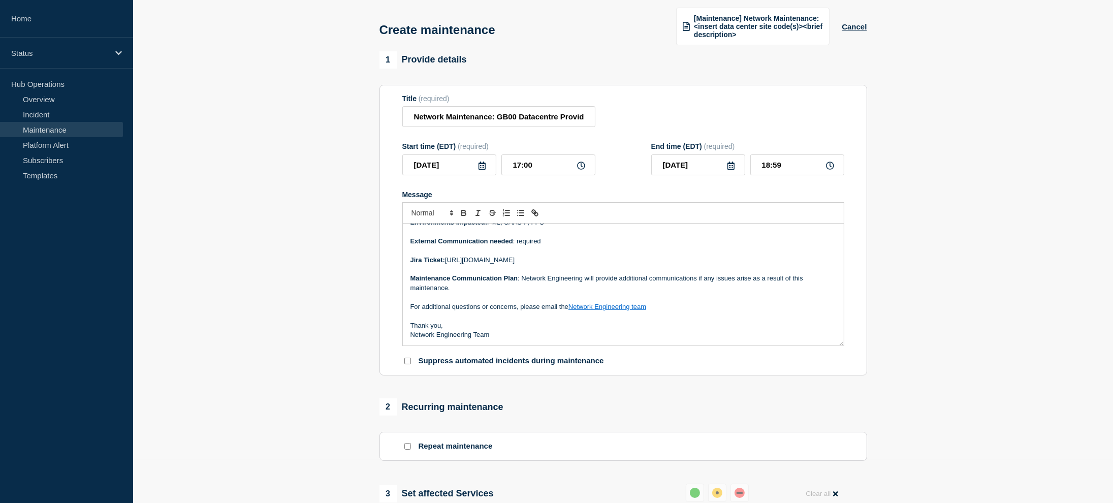
scroll to position [0, 0]
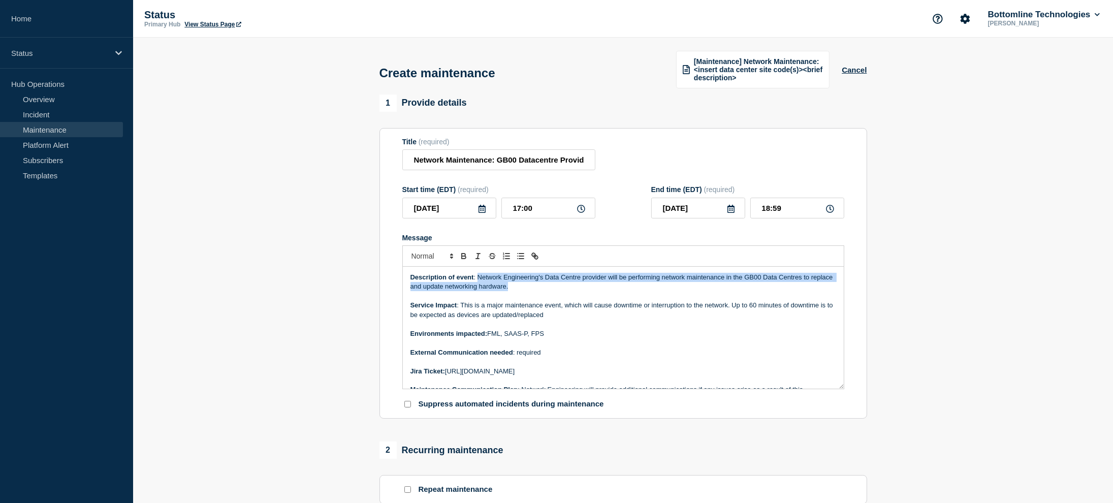
drag, startPoint x: 541, startPoint y: 291, endPoint x: 478, endPoint y: 281, distance: 63.3
click at [478, 281] on p "Description of event : Network Engineering's Data Centre provider will be perfo…" at bounding box center [623, 282] width 426 height 19
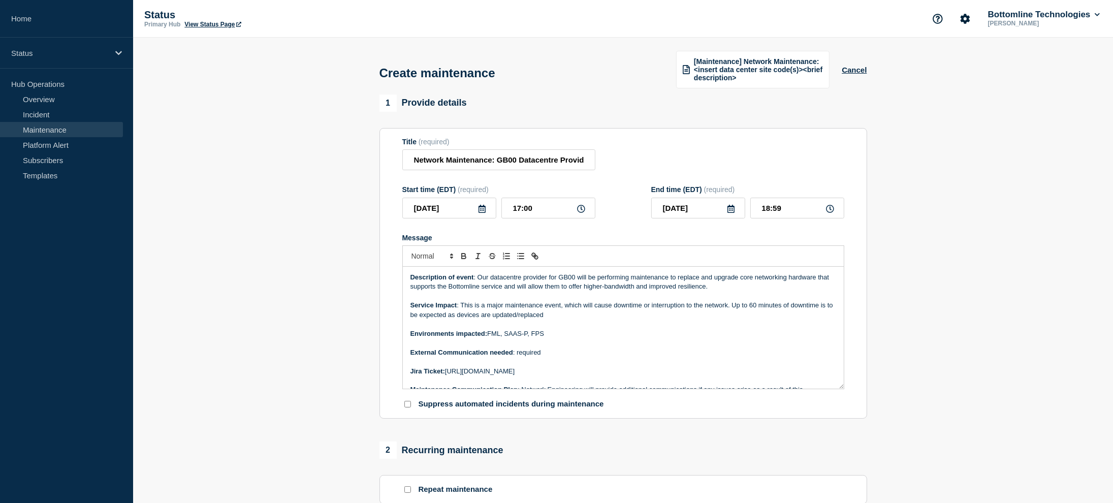
click at [739, 289] on p "Description of event : Our datacentre provider for GB00 will be performing main…" at bounding box center [623, 282] width 426 height 19
click at [739, 290] on p "Description of event : Our datacentre provider for GB00 will be performing main…" at bounding box center [623, 282] width 426 height 19
click at [739, 294] on p "Message" at bounding box center [623, 296] width 426 height 9
click at [571, 318] on p "Service Impact : This is a major maintenance event, which will cause downtime o…" at bounding box center [623, 310] width 426 height 19
click at [603, 327] on p "Message" at bounding box center [623, 324] width 426 height 9
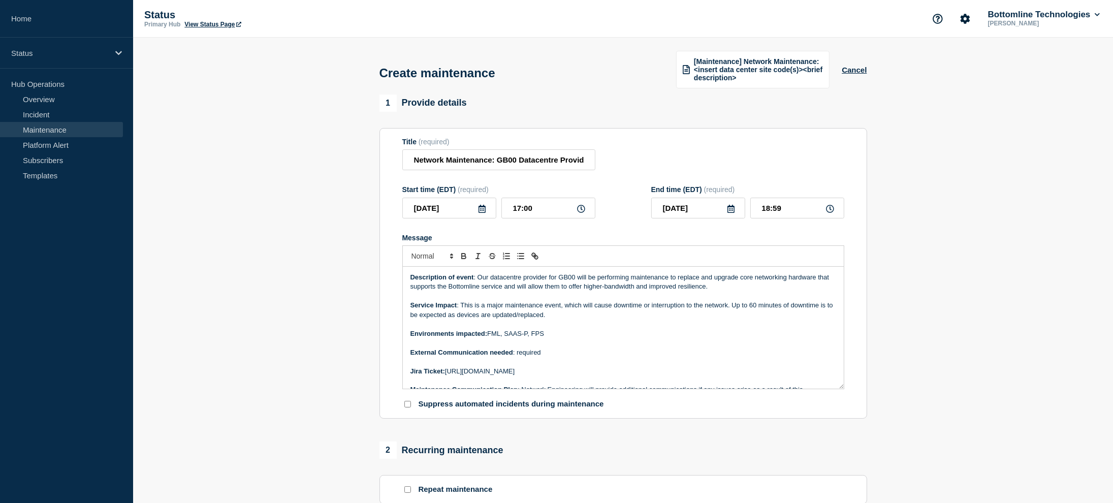
click at [610, 334] on p "Environments impacted: FML, SAAS-P, FPS" at bounding box center [623, 333] width 426 height 9
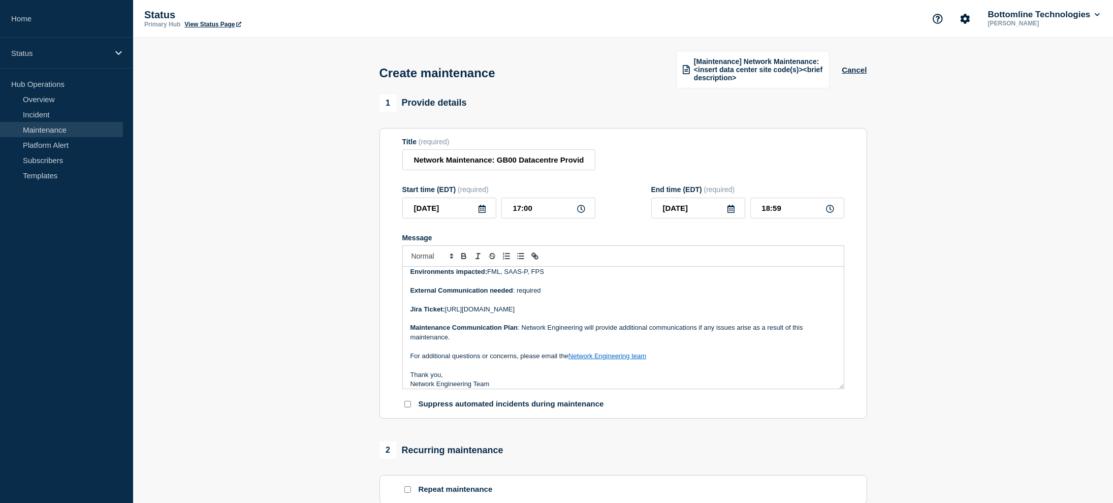
scroll to position [68, 0]
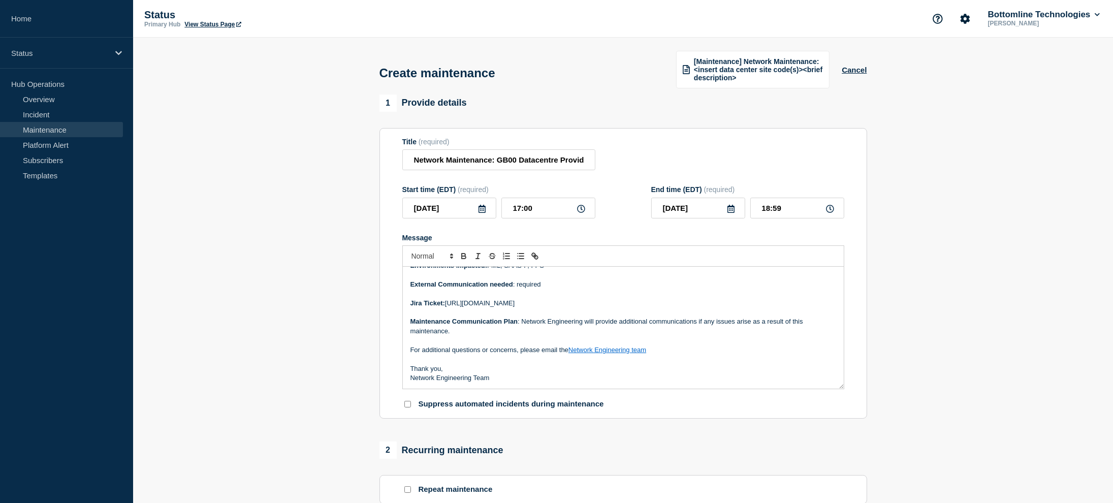
click at [701, 313] on p "Message" at bounding box center [623, 312] width 426 height 9
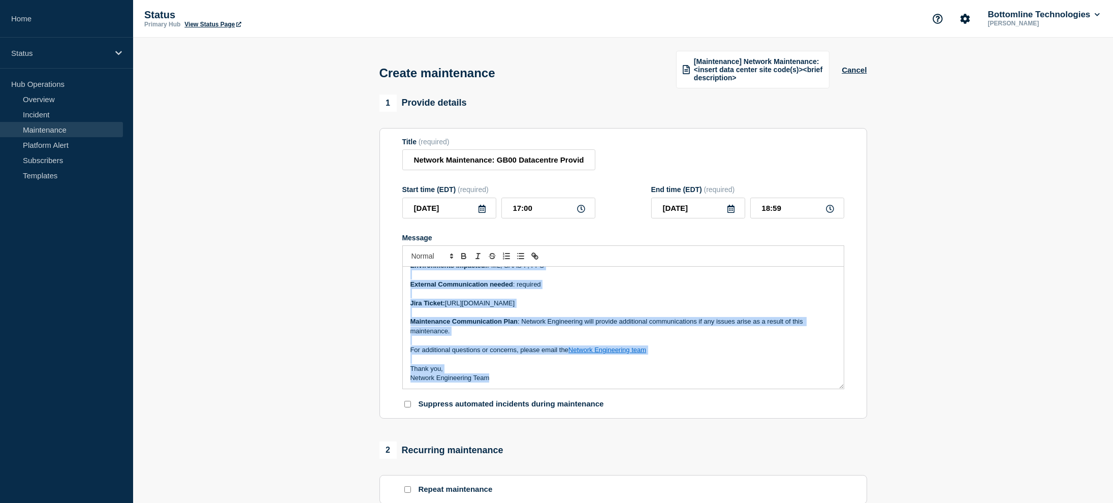
copy div "Description of event : Our datacentre provider for GB00 will be performing main…"
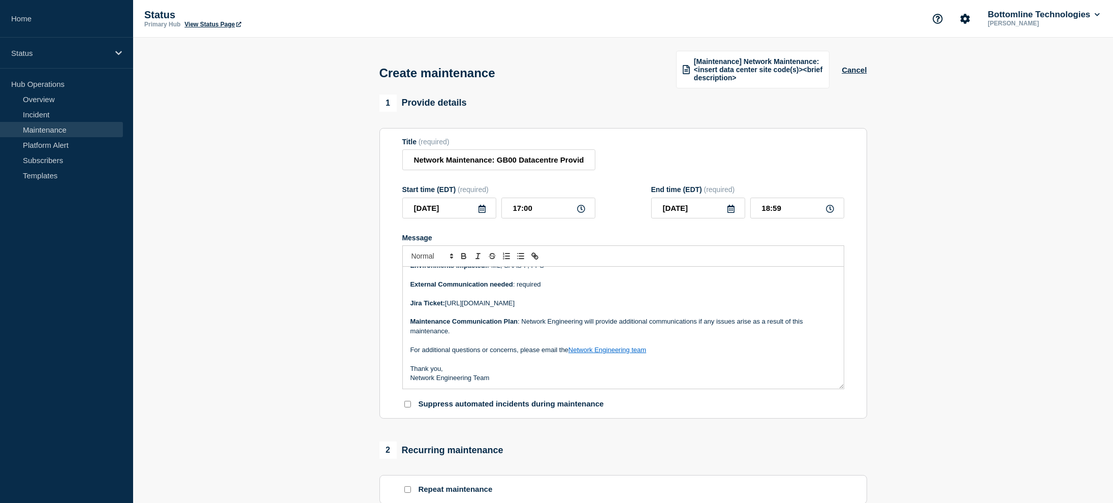
click at [841, 108] on div "1 Provide details" at bounding box center [623, 102] width 488 height 17
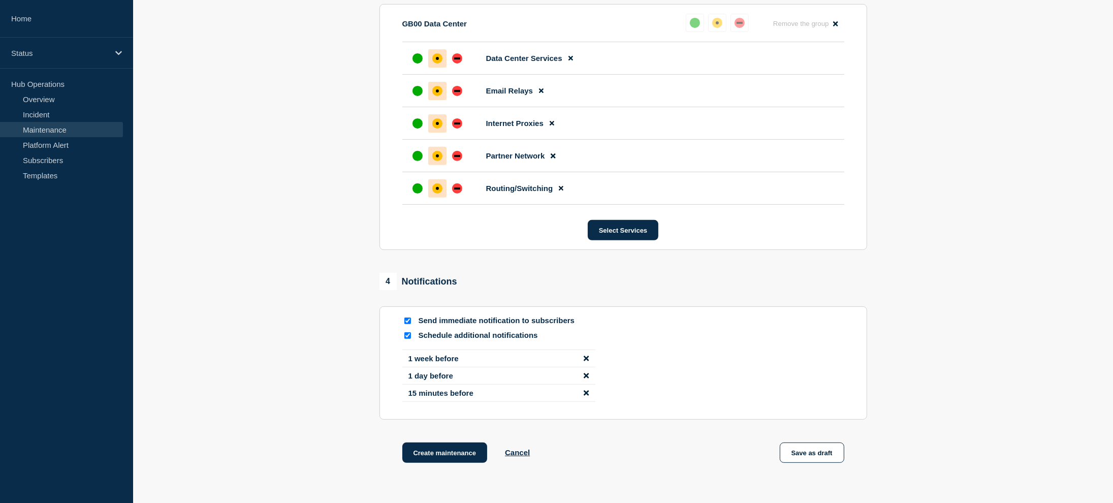
scroll to position [641, 0]
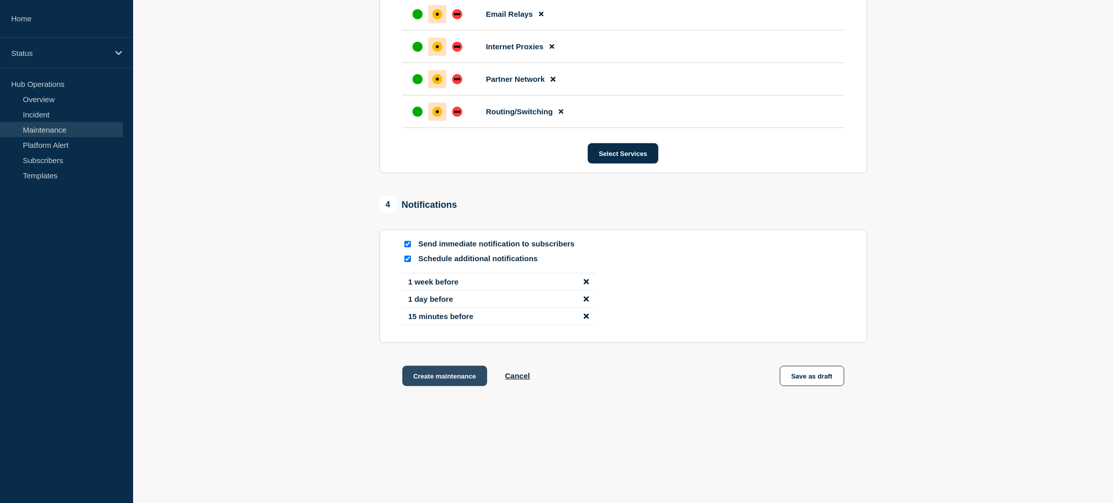
click at [427, 379] on button "Create maintenance" at bounding box center [444, 376] width 85 height 20
